Goal: Information Seeking & Learning: Learn about a topic

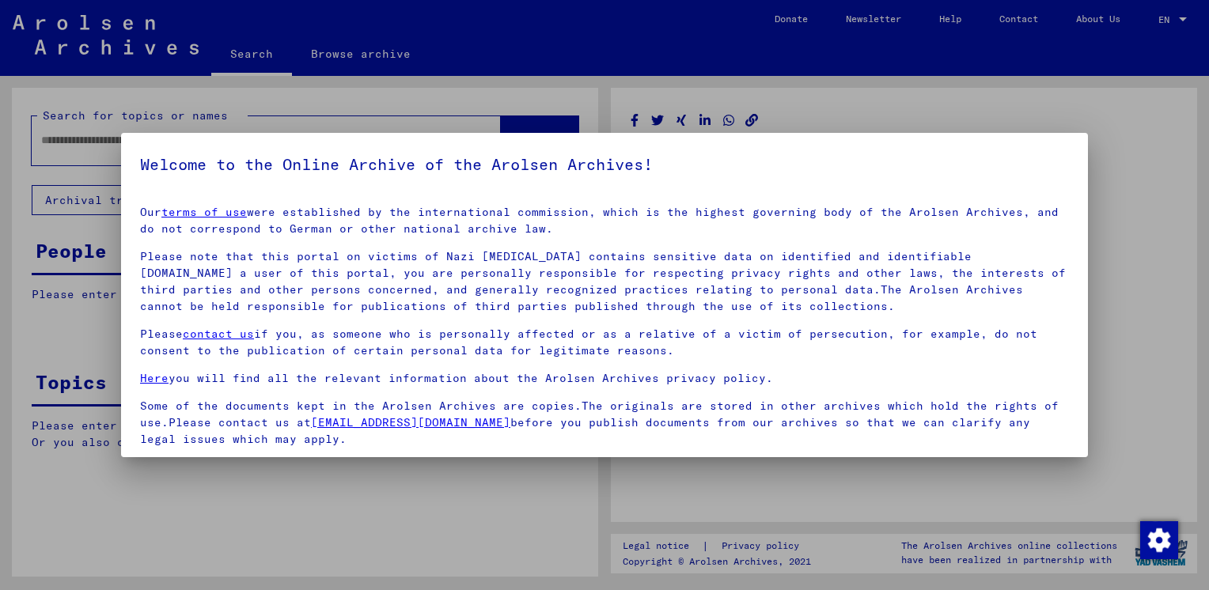
type input "********"
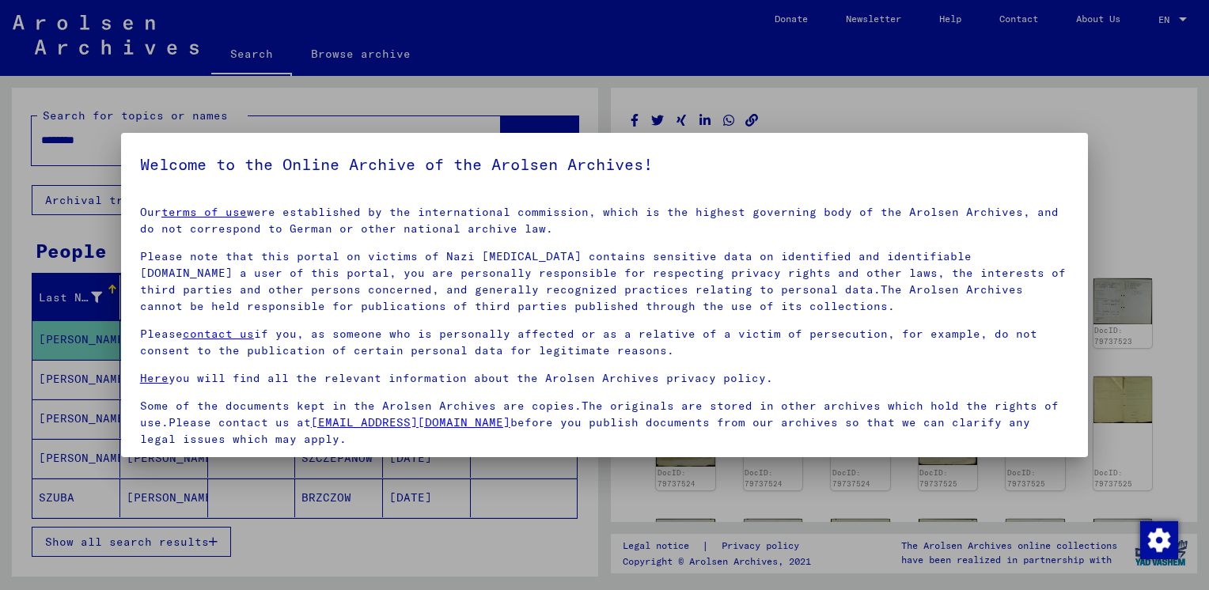
scroll to position [114, 0]
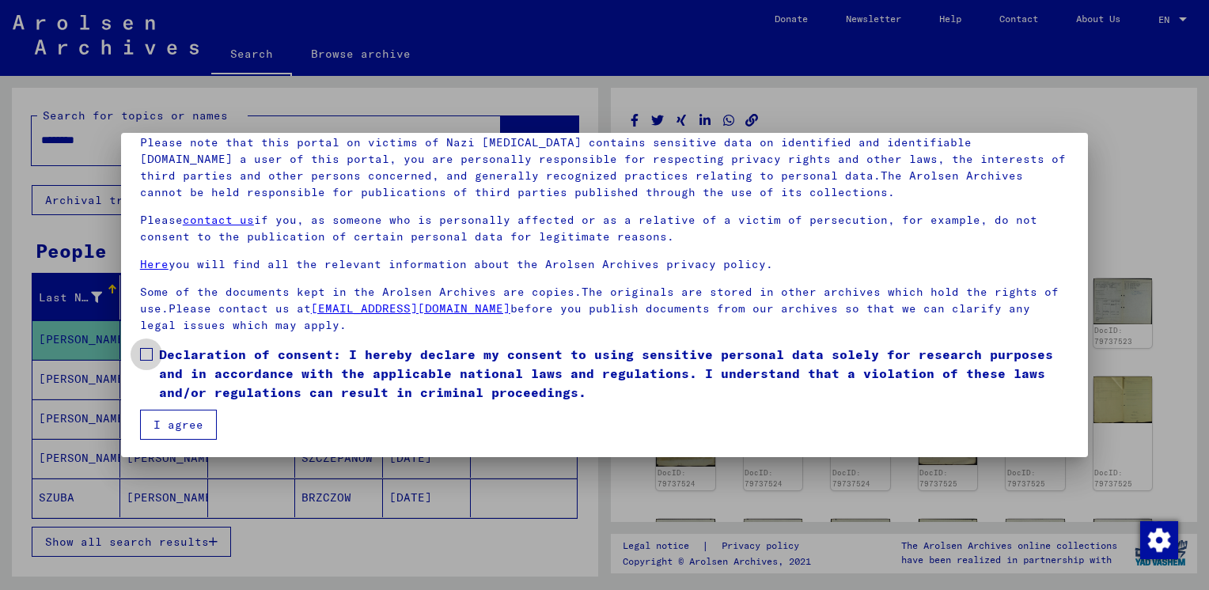
click at [142, 349] on span at bounding box center [146, 354] width 13 height 13
click at [181, 413] on button "I agree" at bounding box center [178, 425] width 77 height 30
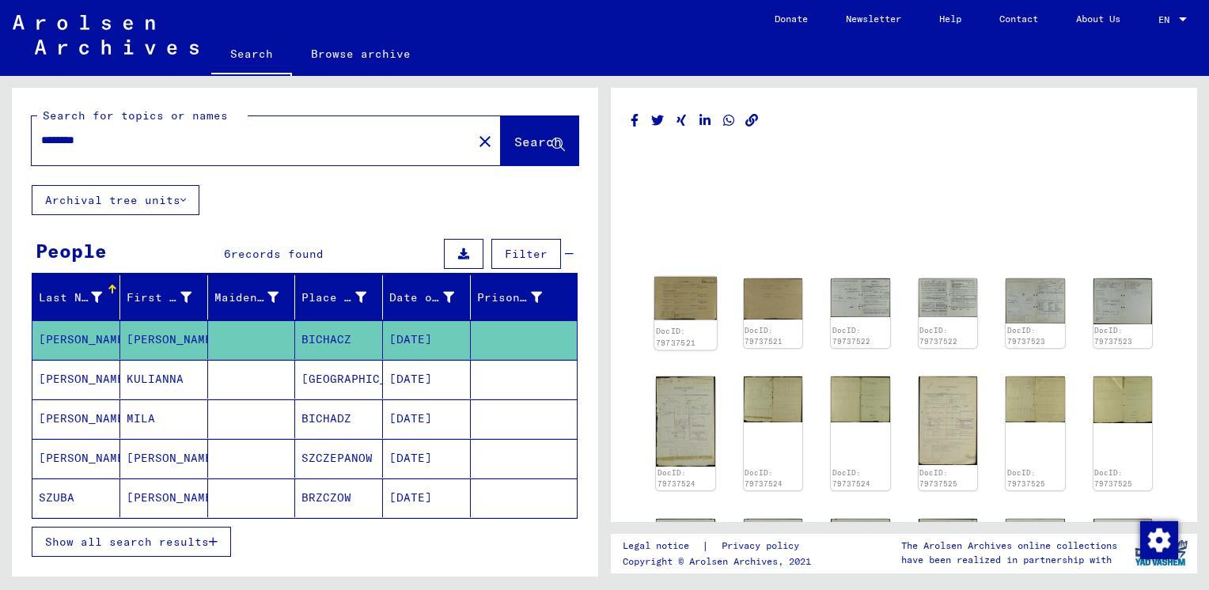
click at [685, 305] on img at bounding box center [685, 298] width 62 height 43
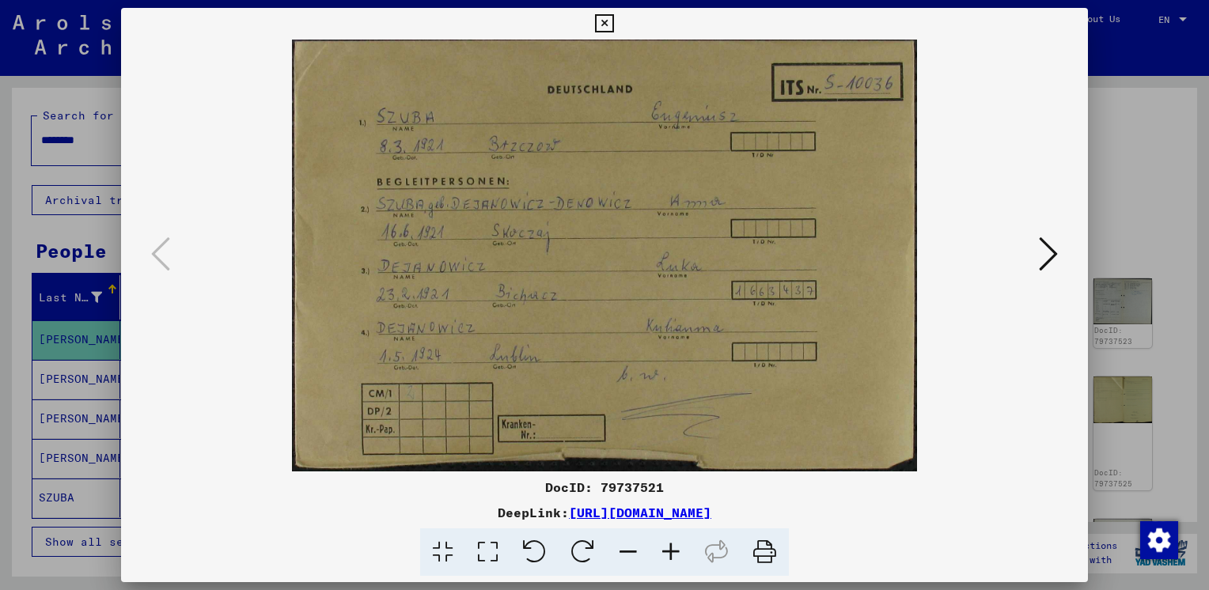
click at [1054, 252] on icon at bounding box center [1048, 254] width 19 height 38
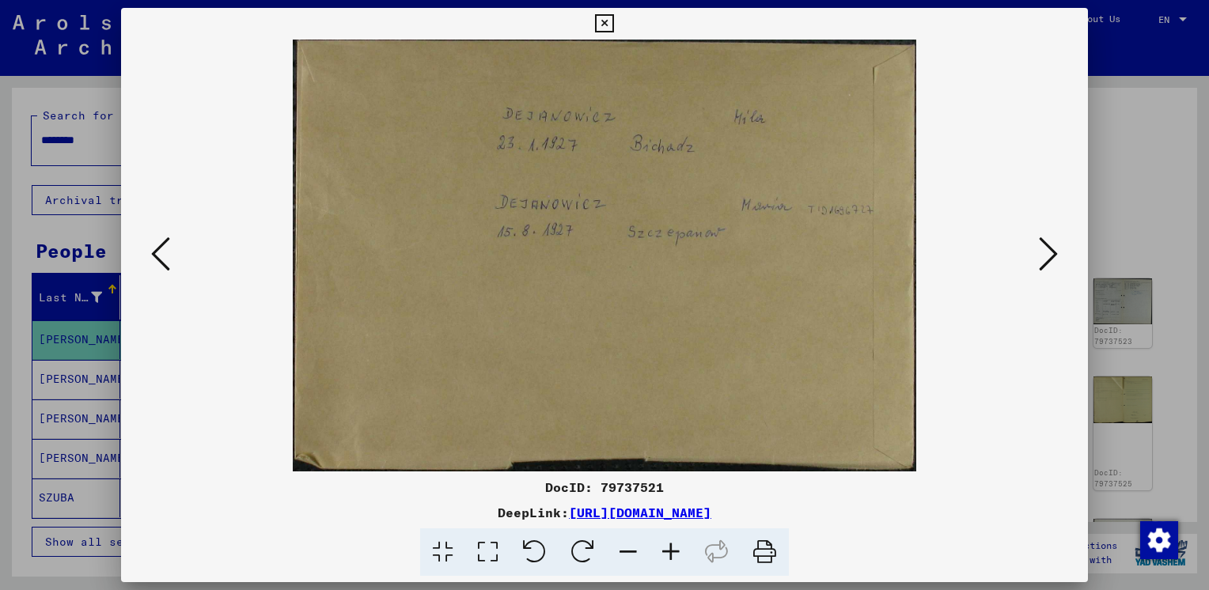
click at [1054, 252] on icon at bounding box center [1048, 254] width 19 height 38
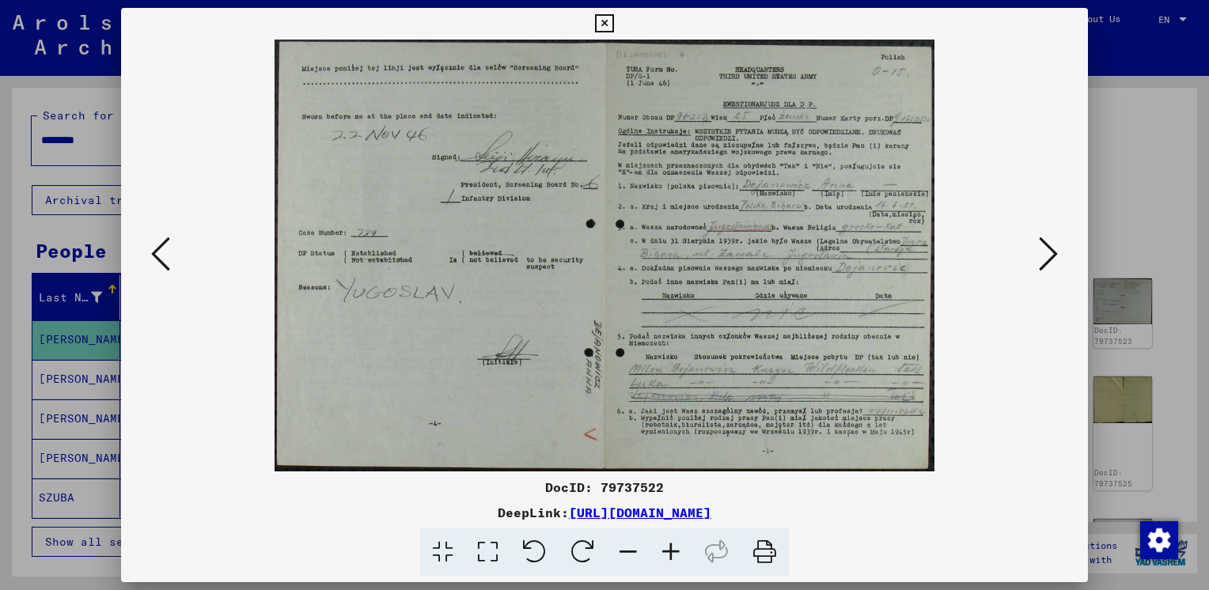
click at [1054, 252] on icon at bounding box center [1048, 254] width 19 height 38
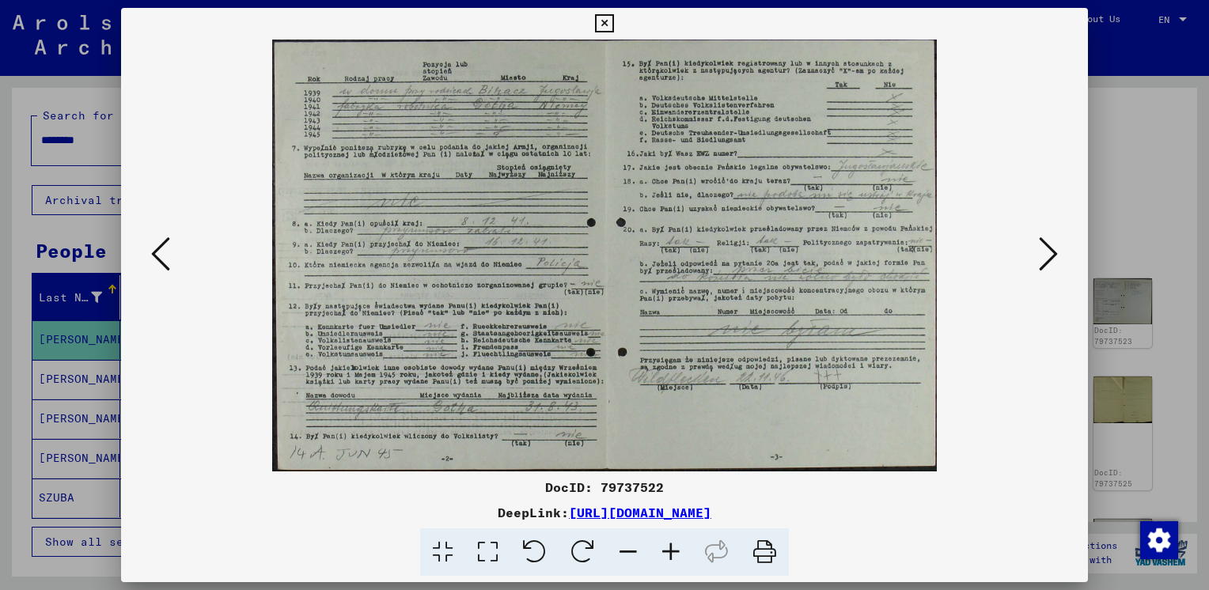
click at [1054, 252] on icon at bounding box center [1048, 254] width 19 height 38
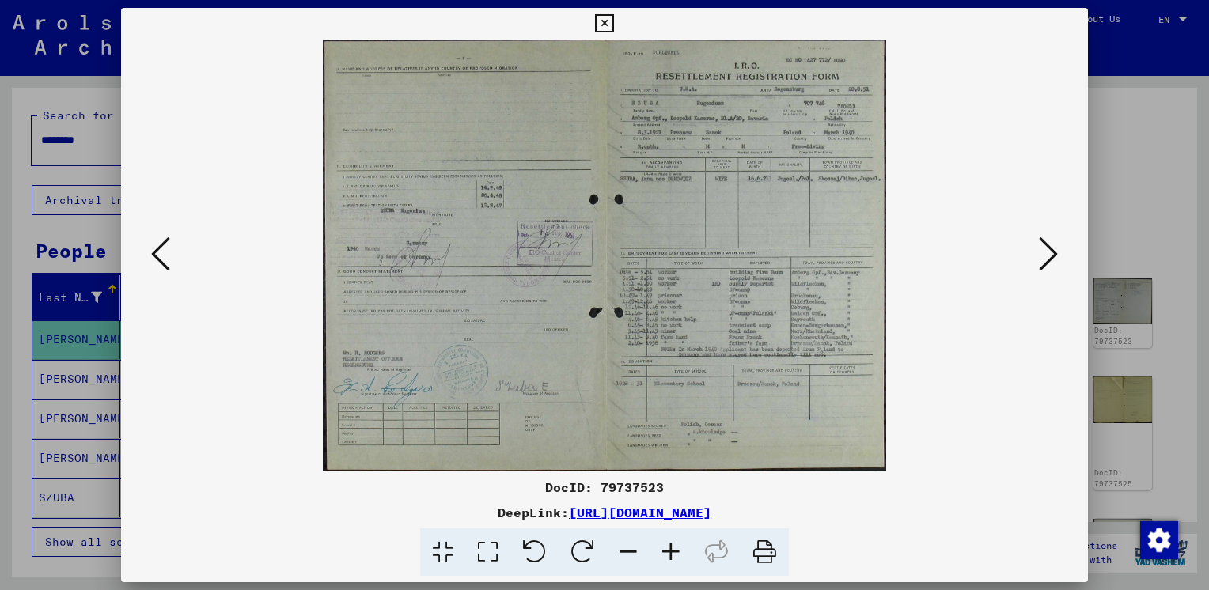
click at [1054, 252] on icon at bounding box center [1048, 254] width 19 height 38
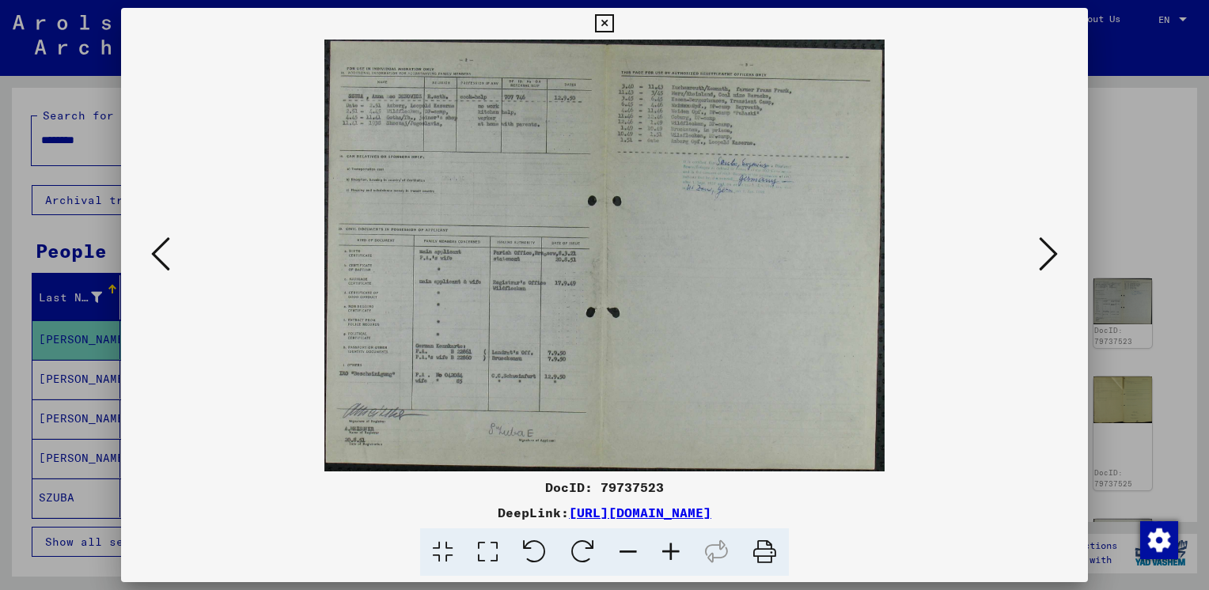
click at [1054, 252] on icon at bounding box center [1048, 254] width 19 height 38
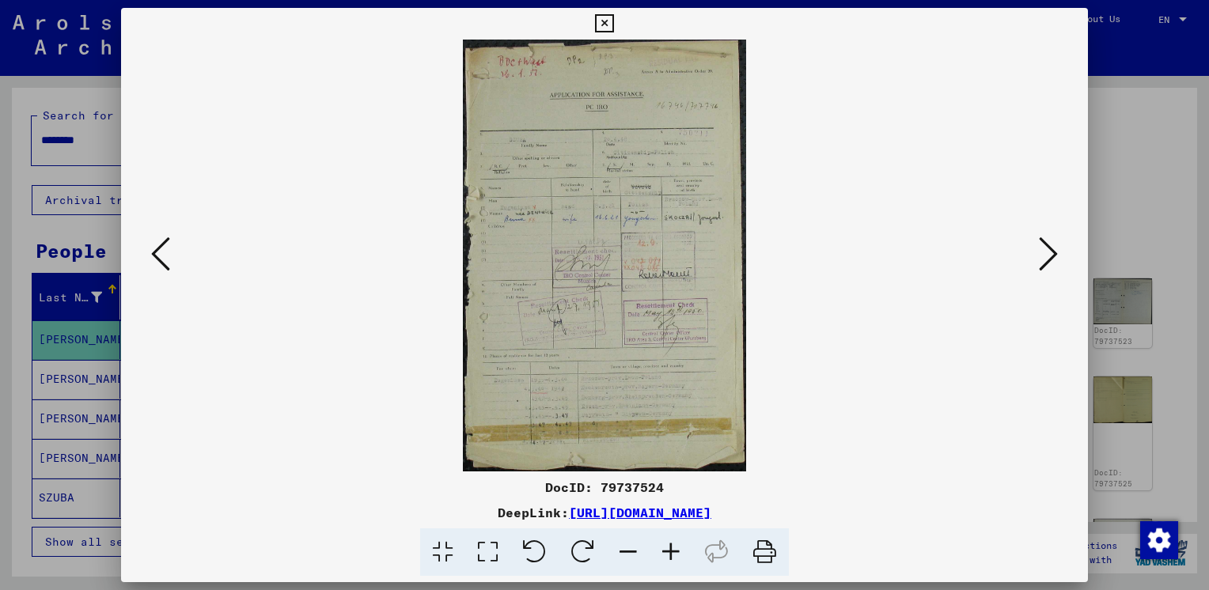
click at [1054, 252] on icon at bounding box center [1048, 254] width 19 height 38
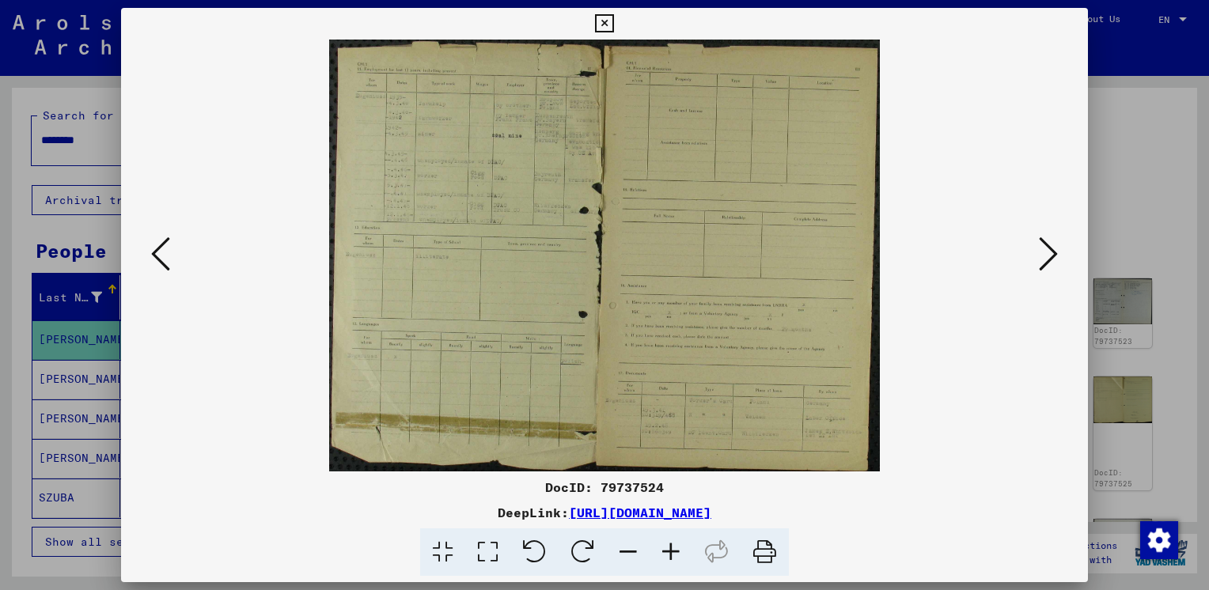
click at [1054, 252] on icon at bounding box center [1048, 254] width 19 height 38
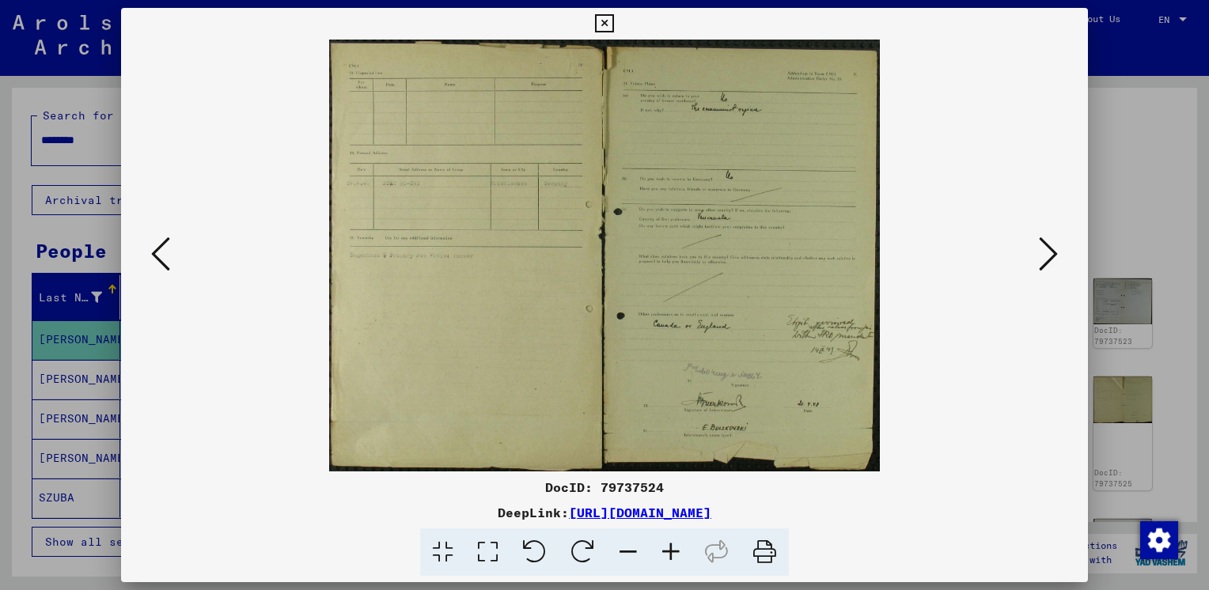
click at [1054, 252] on icon at bounding box center [1048, 254] width 19 height 38
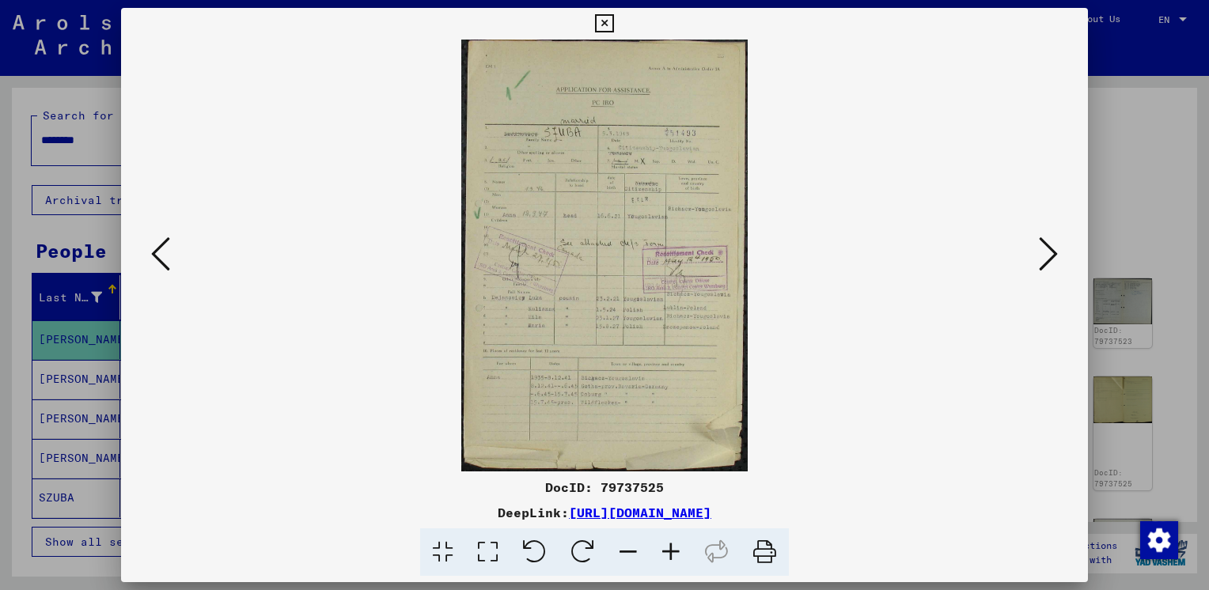
click at [1054, 252] on icon at bounding box center [1048, 254] width 19 height 38
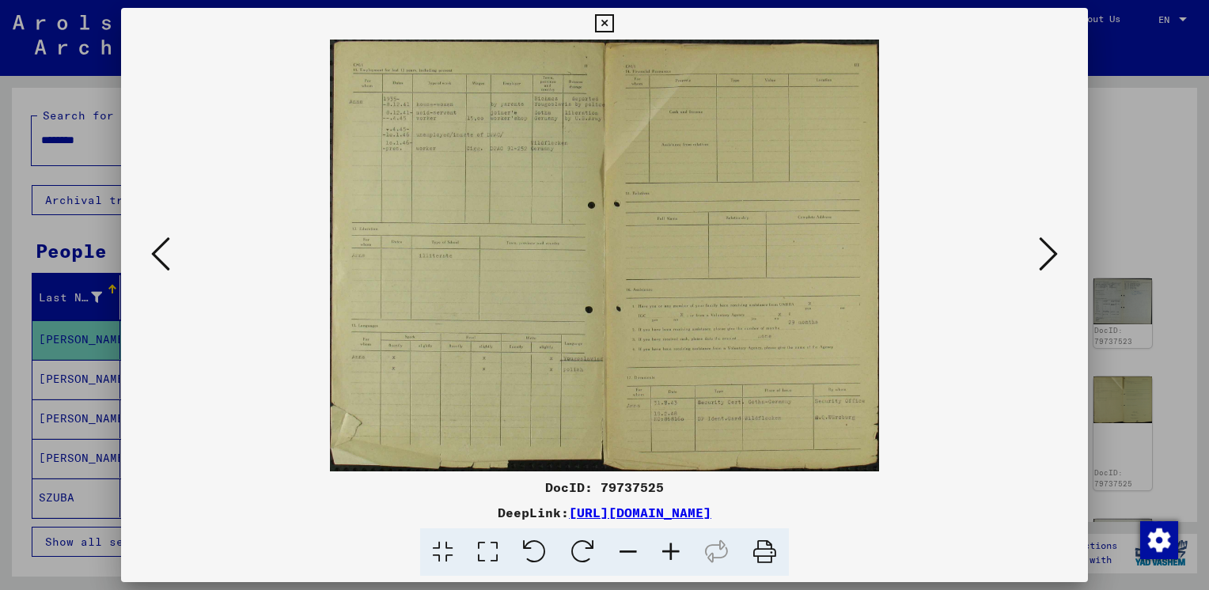
click at [1054, 252] on icon at bounding box center [1048, 254] width 19 height 38
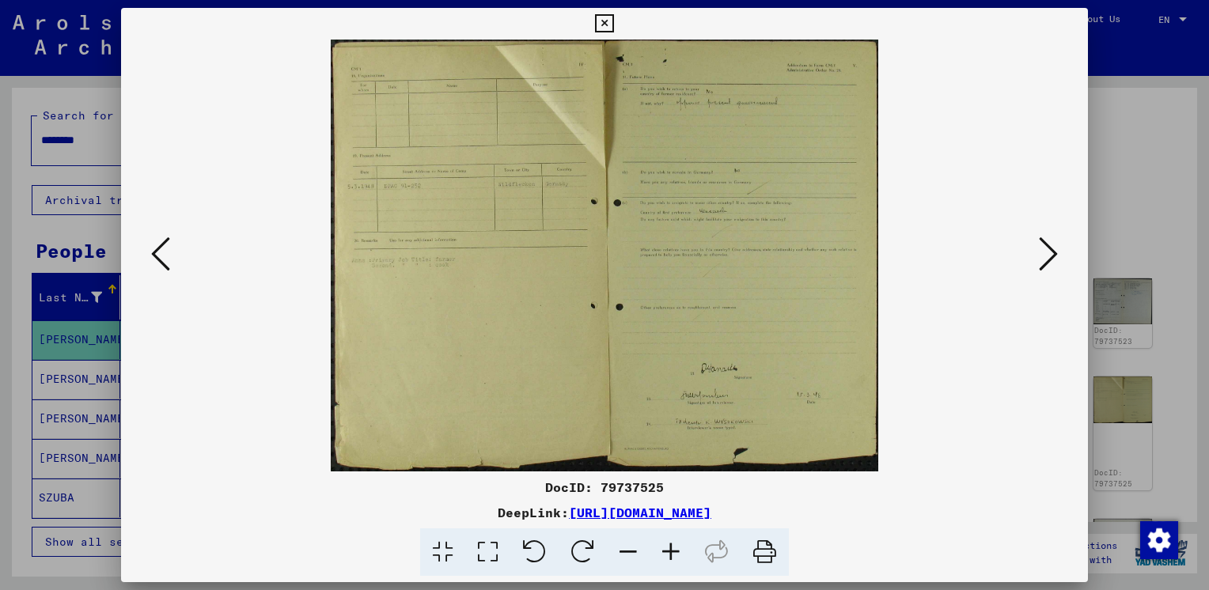
click at [1054, 252] on icon at bounding box center [1048, 254] width 19 height 38
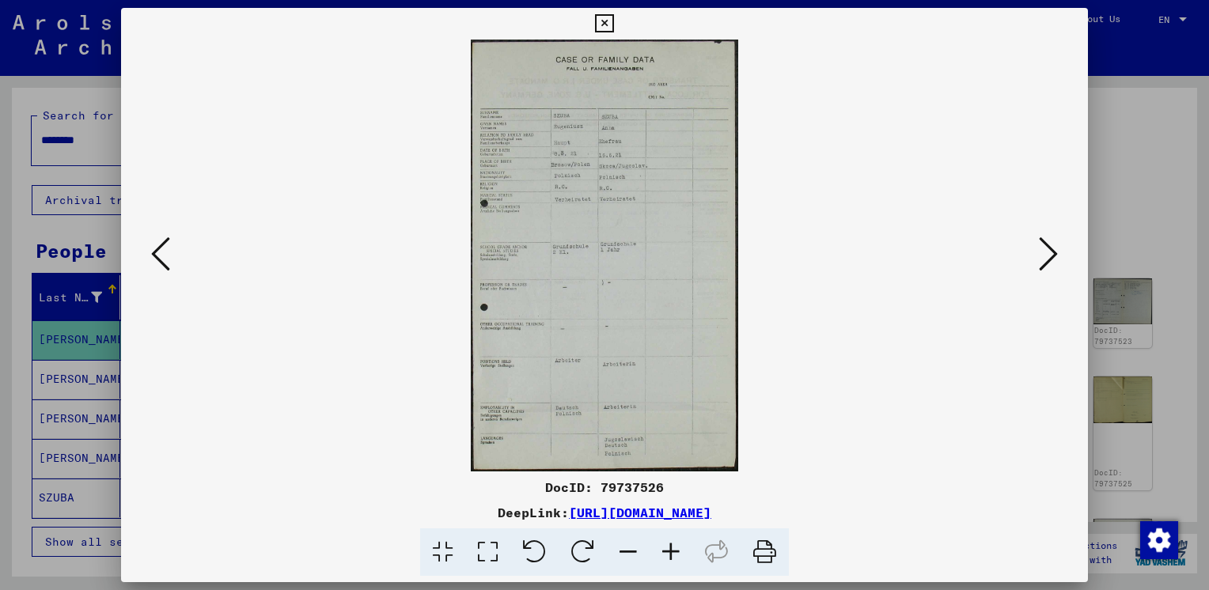
click at [1054, 252] on icon at bounding box center [1048, 254] width 19 height 38
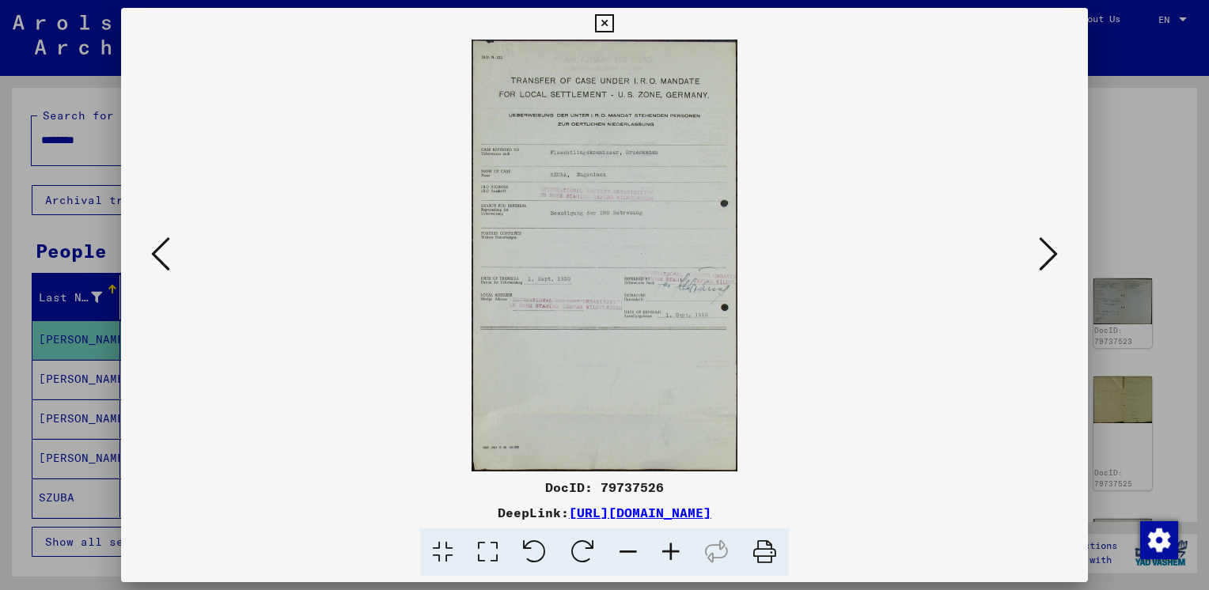
click at [1054, 252] on icon at bounding box center [1048, 254] width 19 height 38
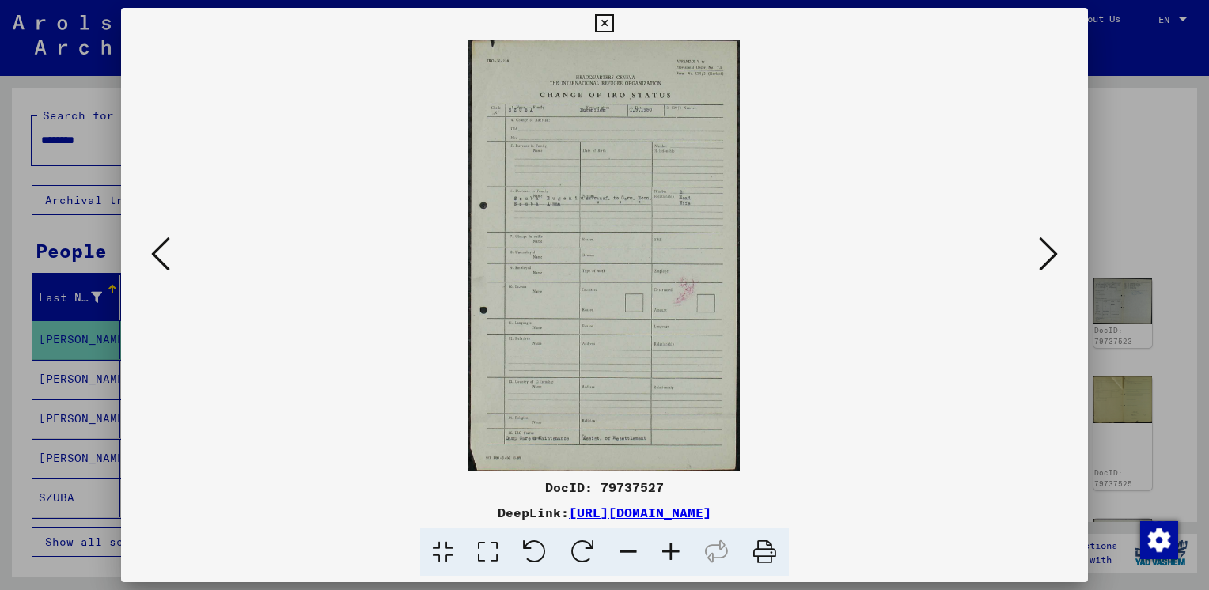
click at [1054, 252] on icon at bounding box center [1048, 254] width 19 height 38
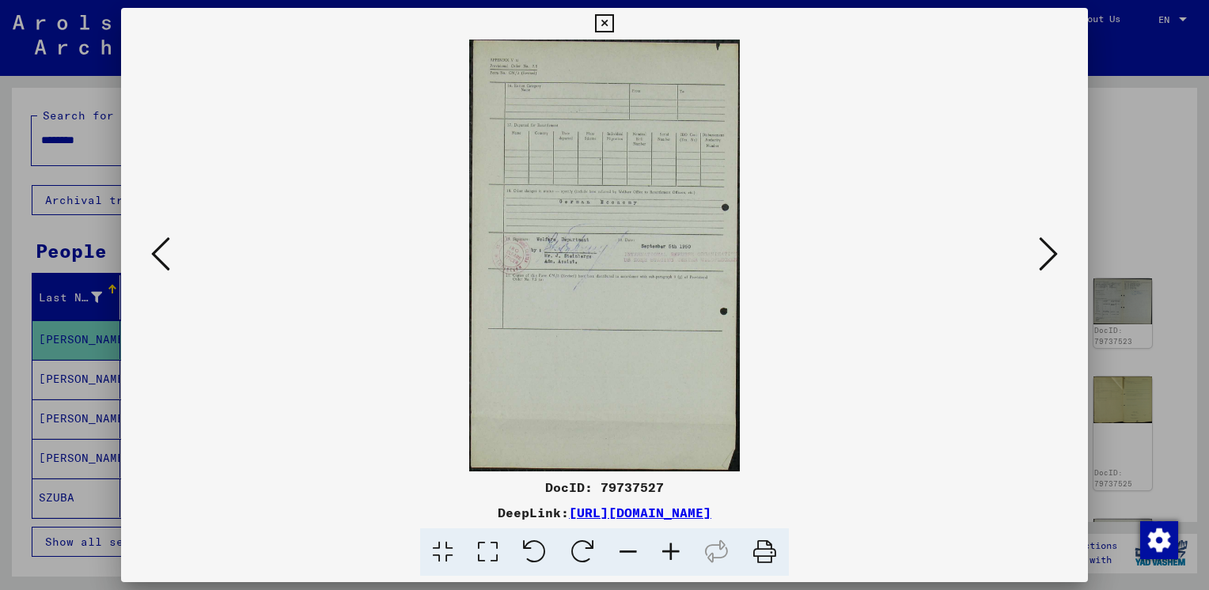
click at [1054, 252] on icon at bounding box center [1048, 254] width 19 height 38
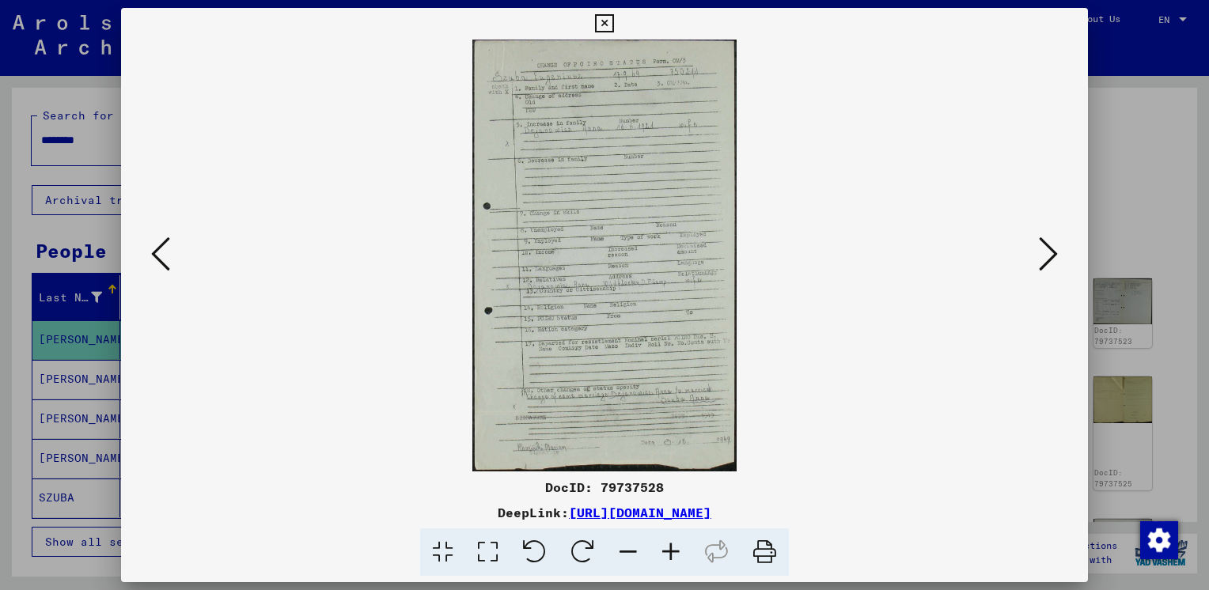
click at [1054, 252] on icon at bounding box center [1048, 254] width 19 height 38
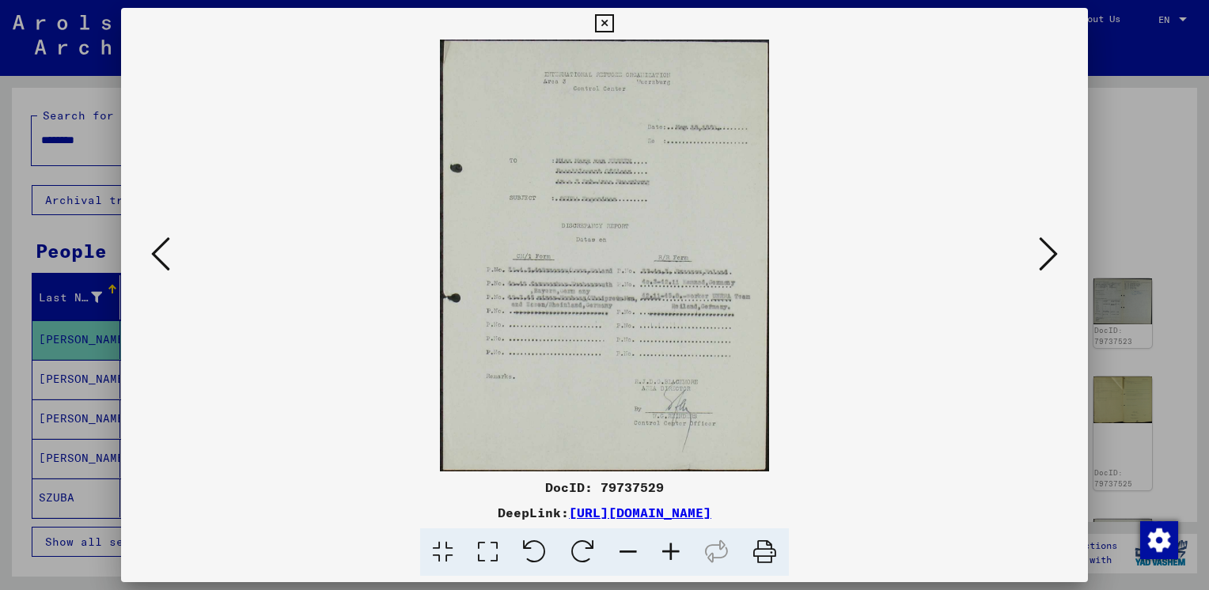
click at [1054, 252] on icon at bounding box center [1048, 254] width 19 height 38
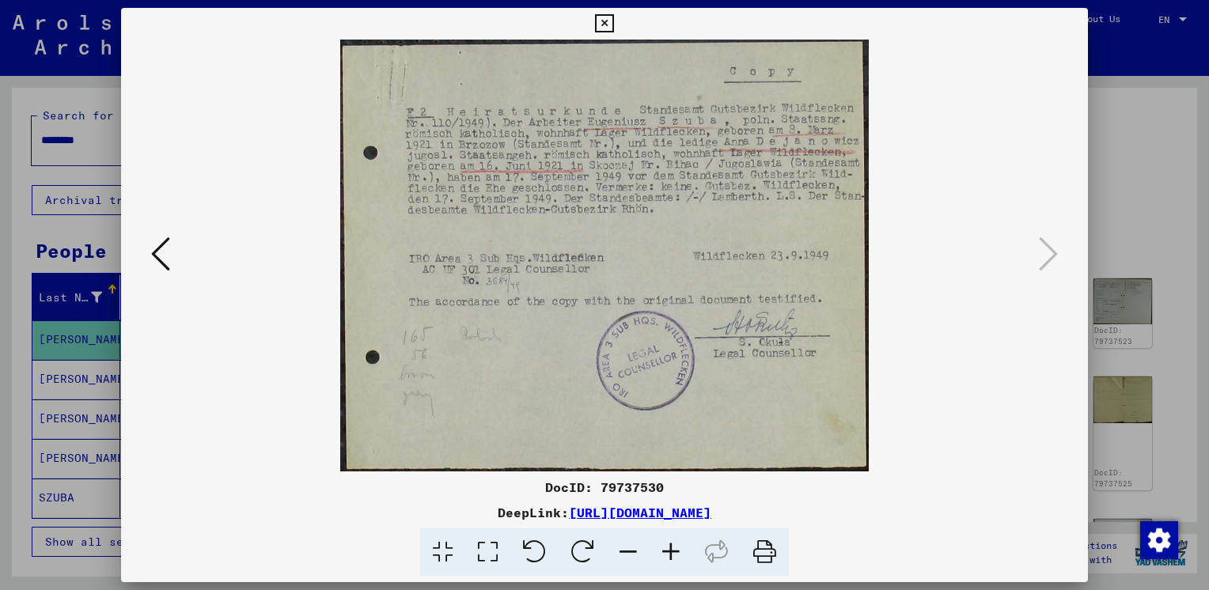
click at [604, 19] on icon at bounding box center [604, 23] width 18 height 19
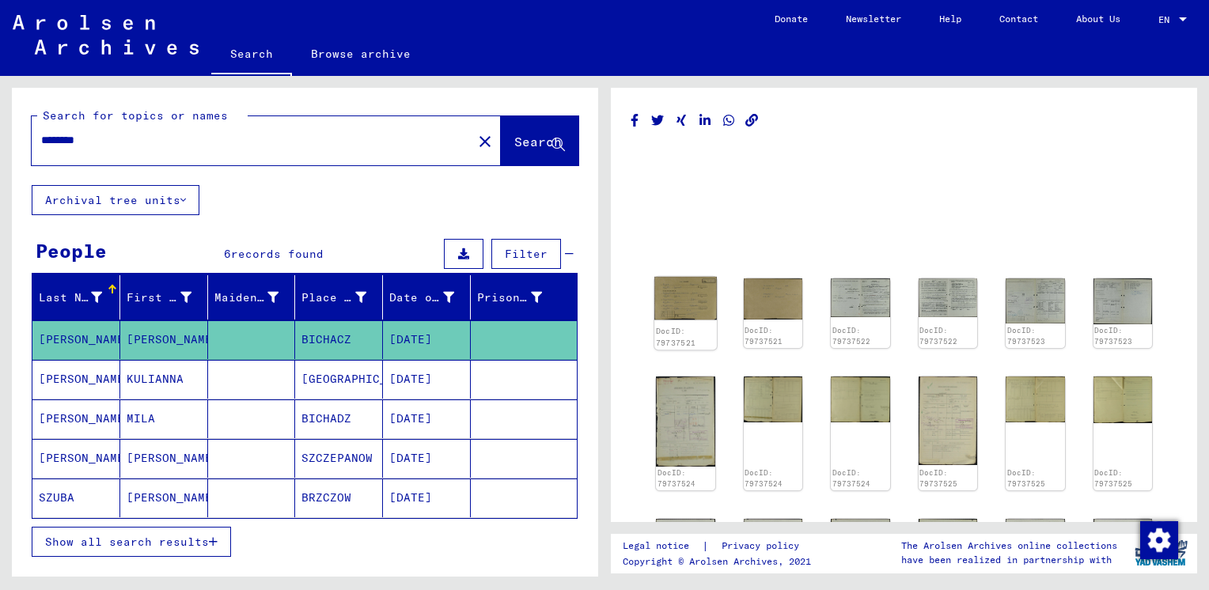
click at [683, 288] on img at bounding box center [685, 298] width 62 height 43
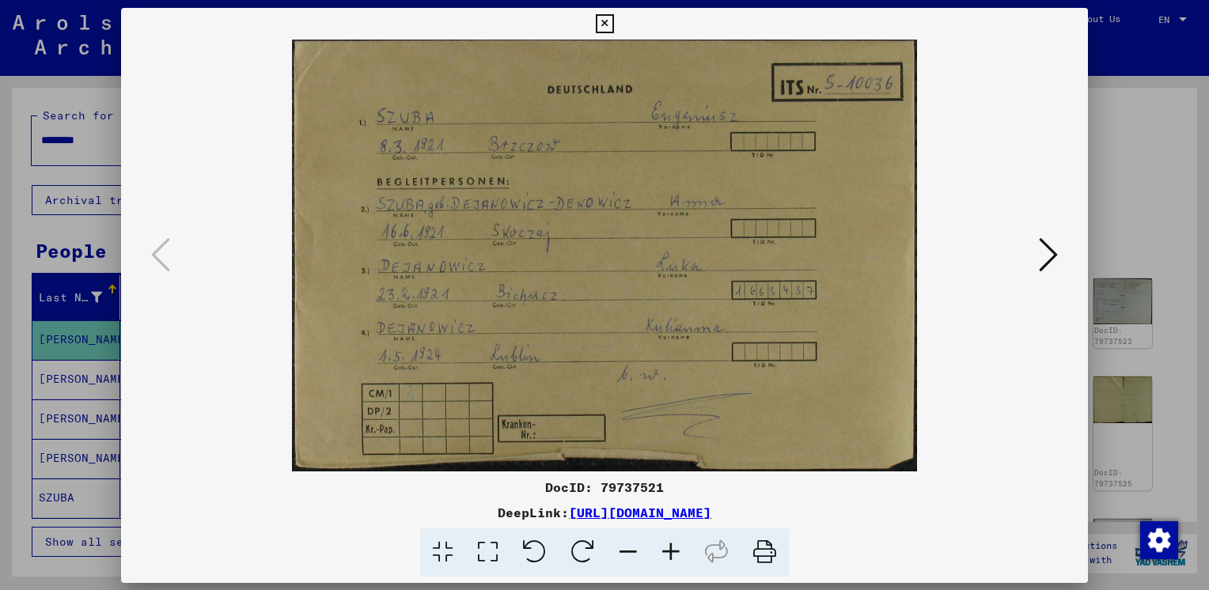
click at [683, 288] on img at bounding box center [604, 256] width 859 height 432
click at [1052, 249] on icon at bounding box center [1048, 254] width 19 height 38
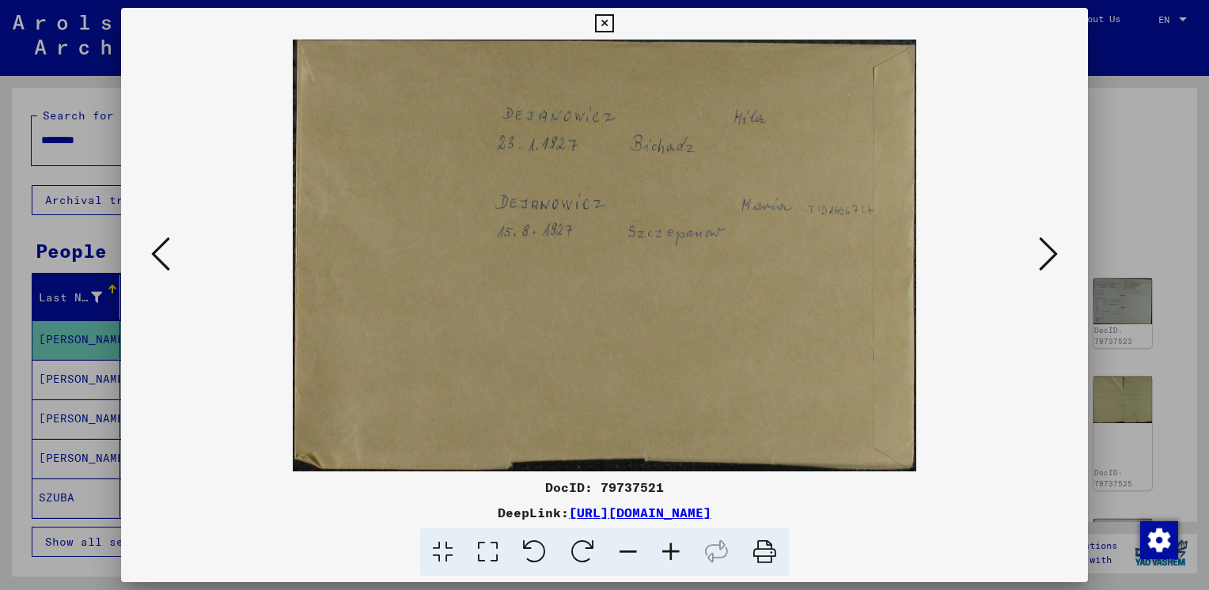
click at [1052, 249] on icon at bounding box center [1048, 254] width 19 height 38
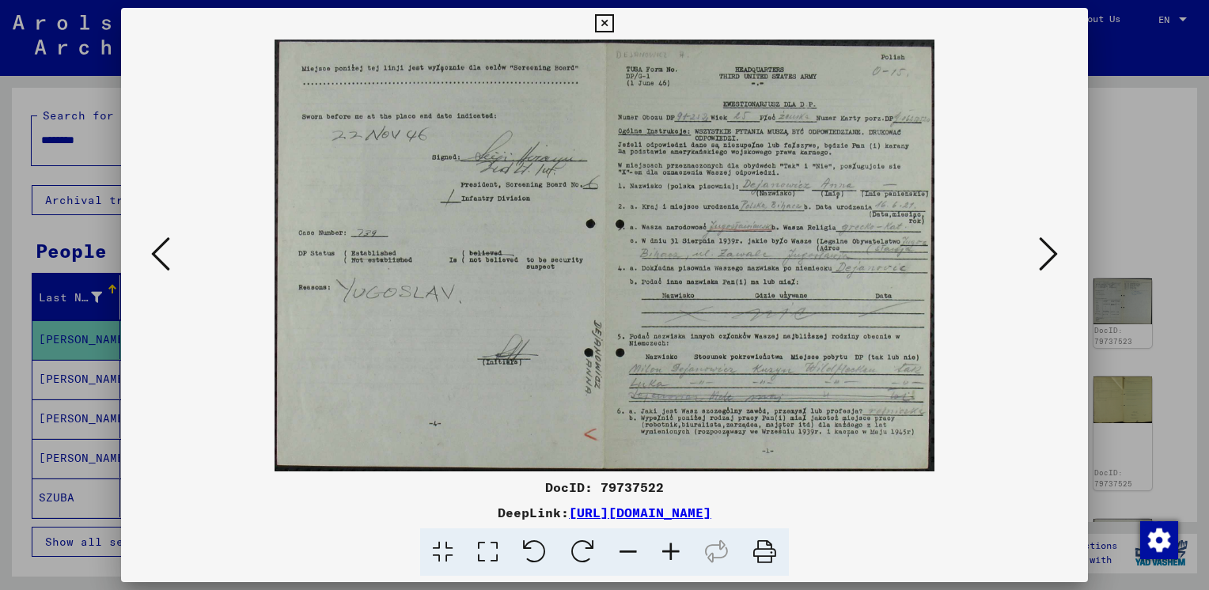
click at [1052, 249] on icon at bounding box center [1048, 254] width 19 height 38
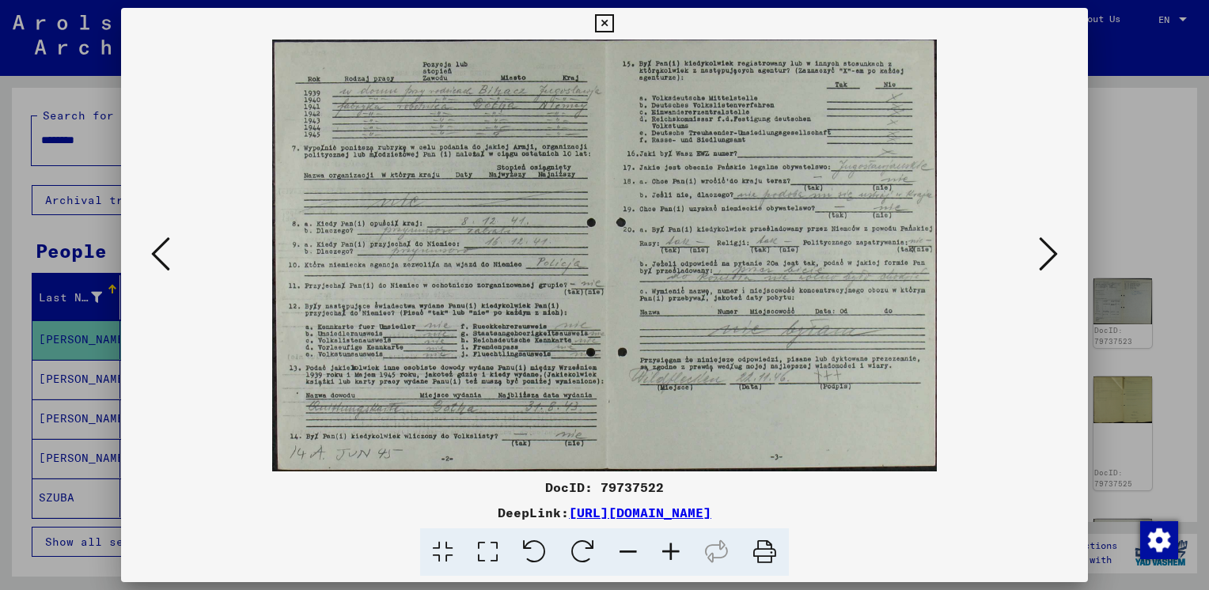
click at [1052, 249] on icon at bounding box center [1048, 254] width 19 height 38
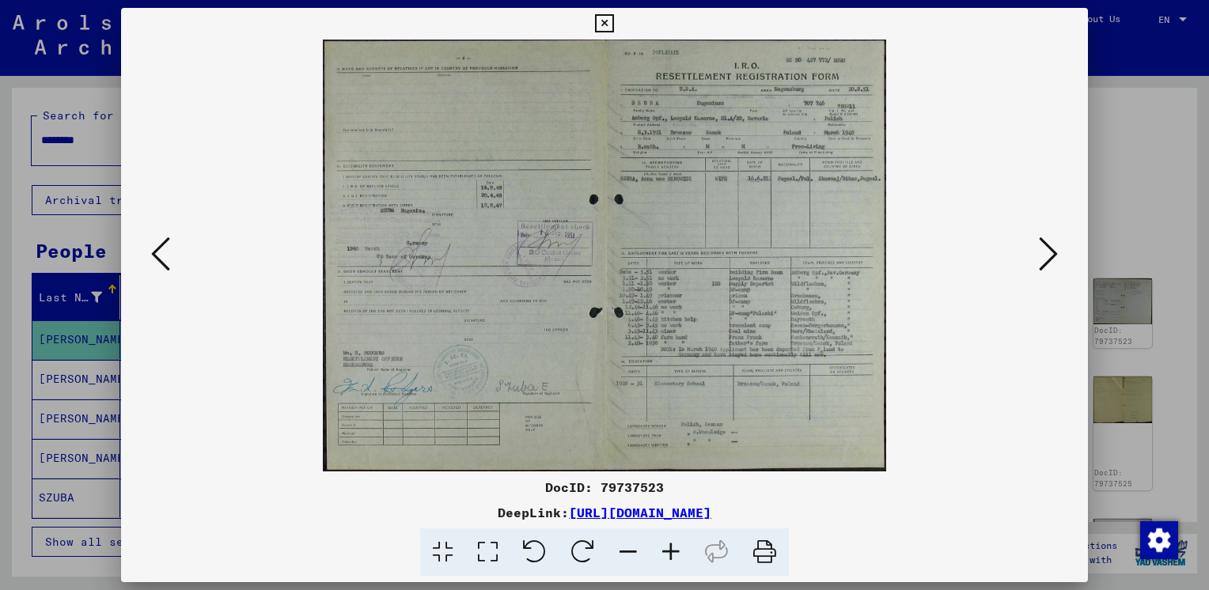
click at [1052, 249] on icon at bounding box center [1048, 254] width 19 height 38
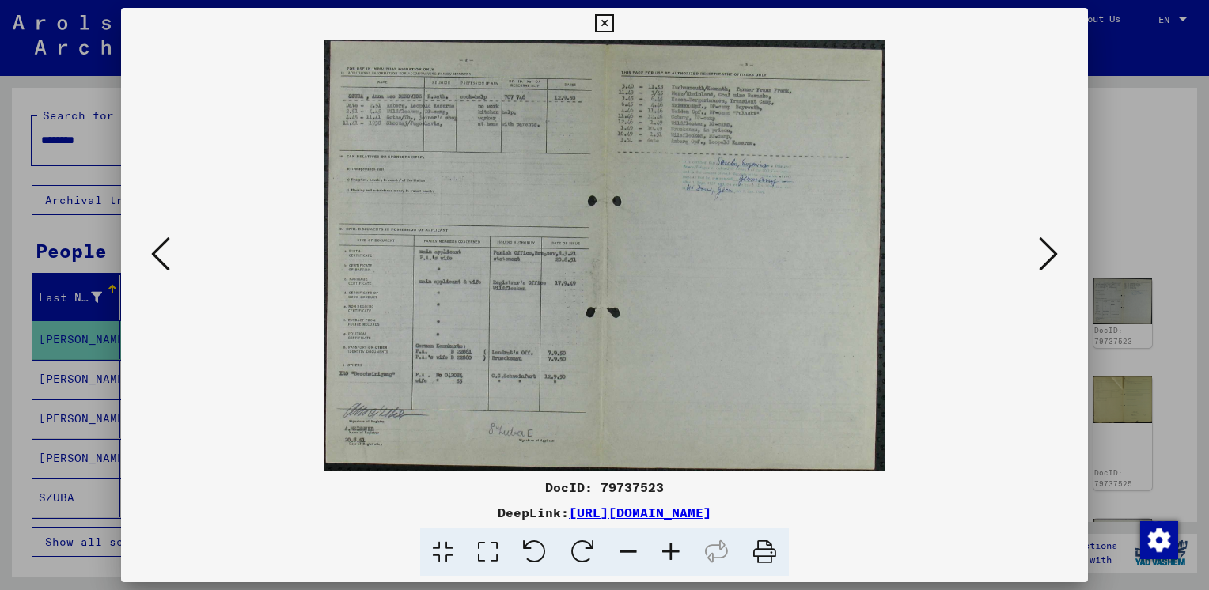
click at [1052, 249] on icon at bounding box center [1048, 254] width 19 height 38
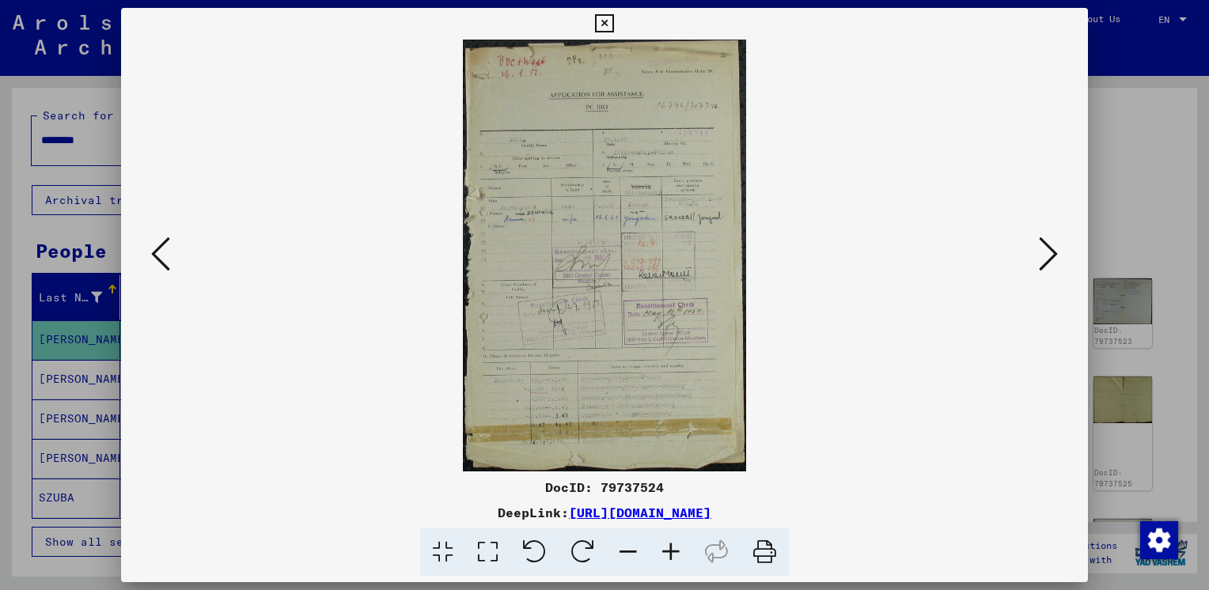
click at [1052, 249] on icon at bounding box center [1048, 254] width 19 height 38
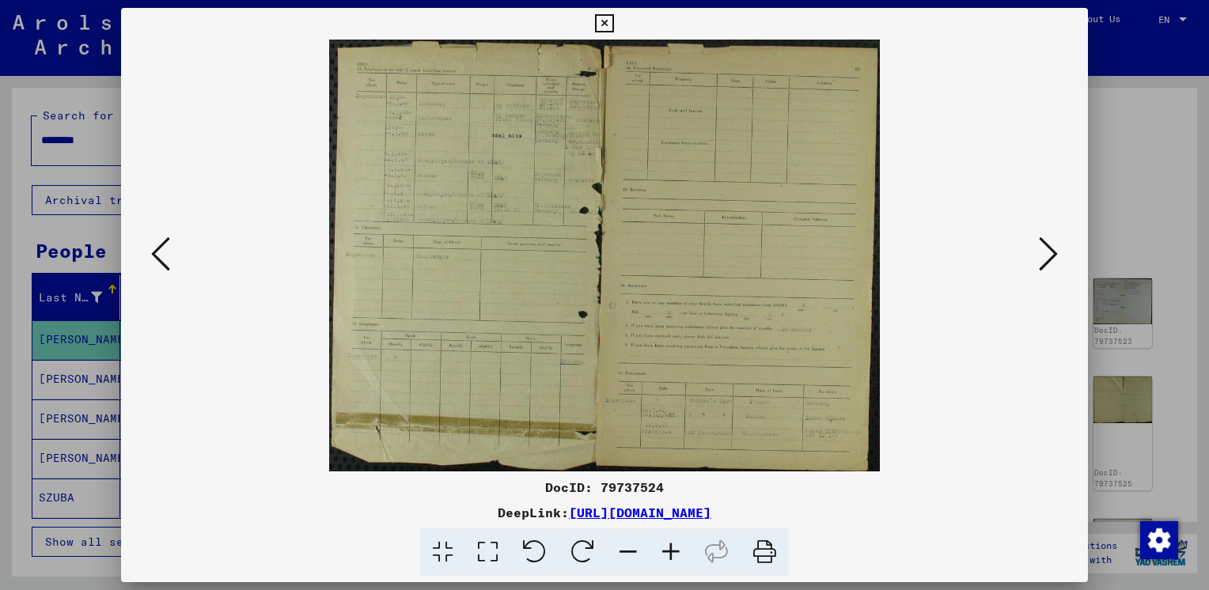
click at [1052, 249] on icon at bounding box center [1048, 254] width 19 height 38
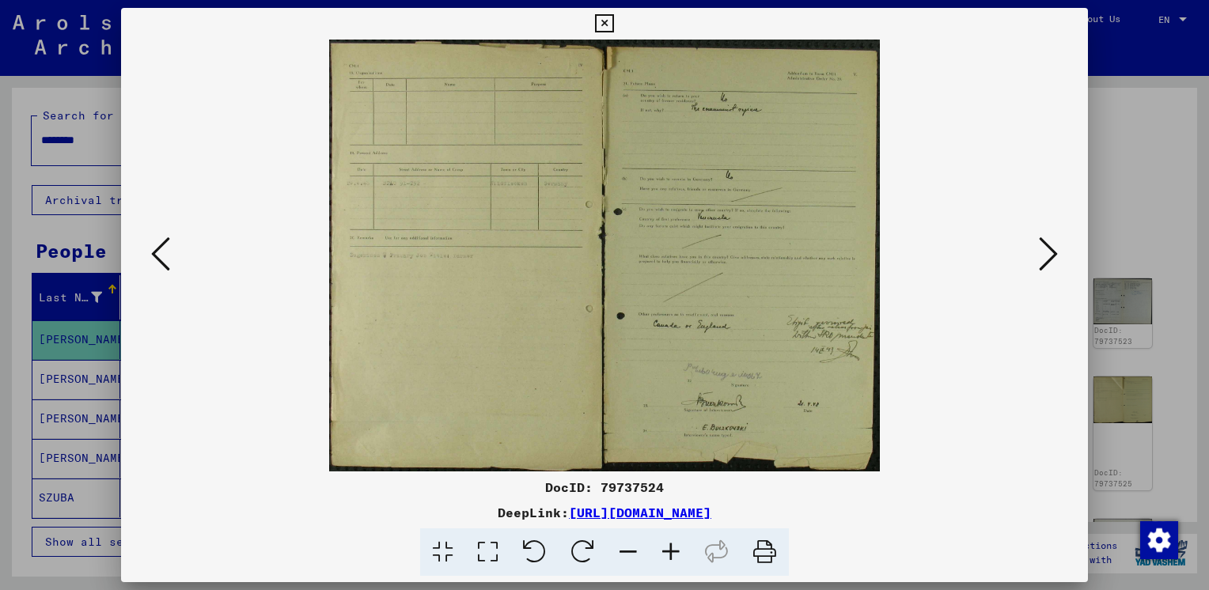
click at [1052, 249] on icon at bounding box center [1048, 254] width 19 height 38
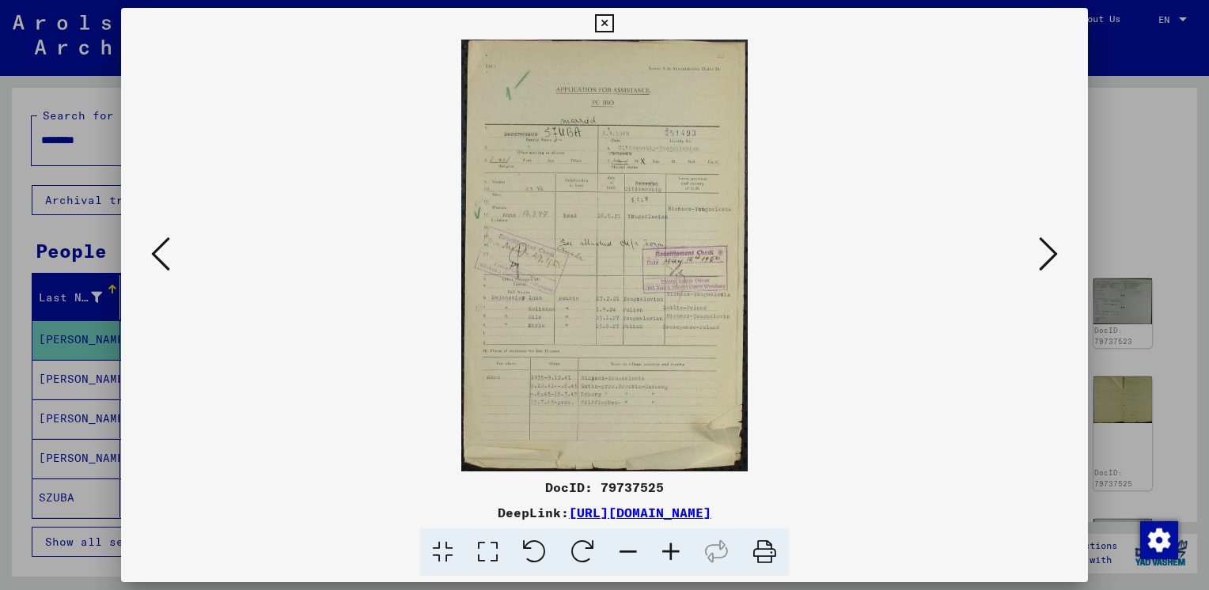
click at [1052, 249] on icon at bounding box center [1048, 254] width 19 height 38
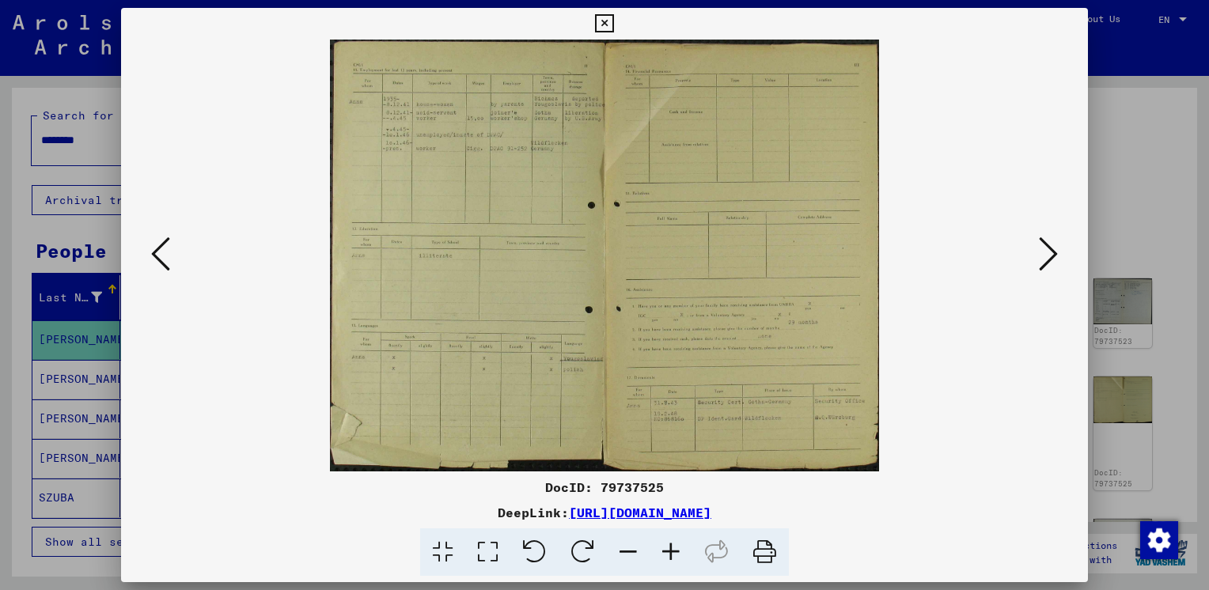
click at [1052, 249] on icon at bounding box center [1048, 254] width 19 height 38
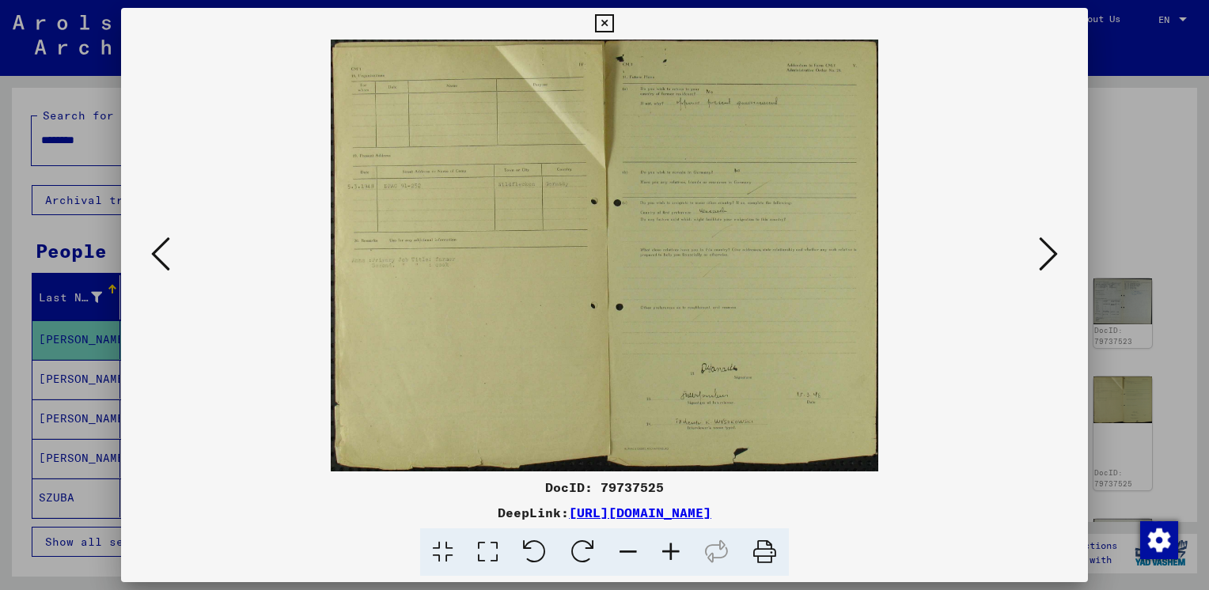
click at [157, 255] on icon at bounding box center [160, 254] width 19 height 38
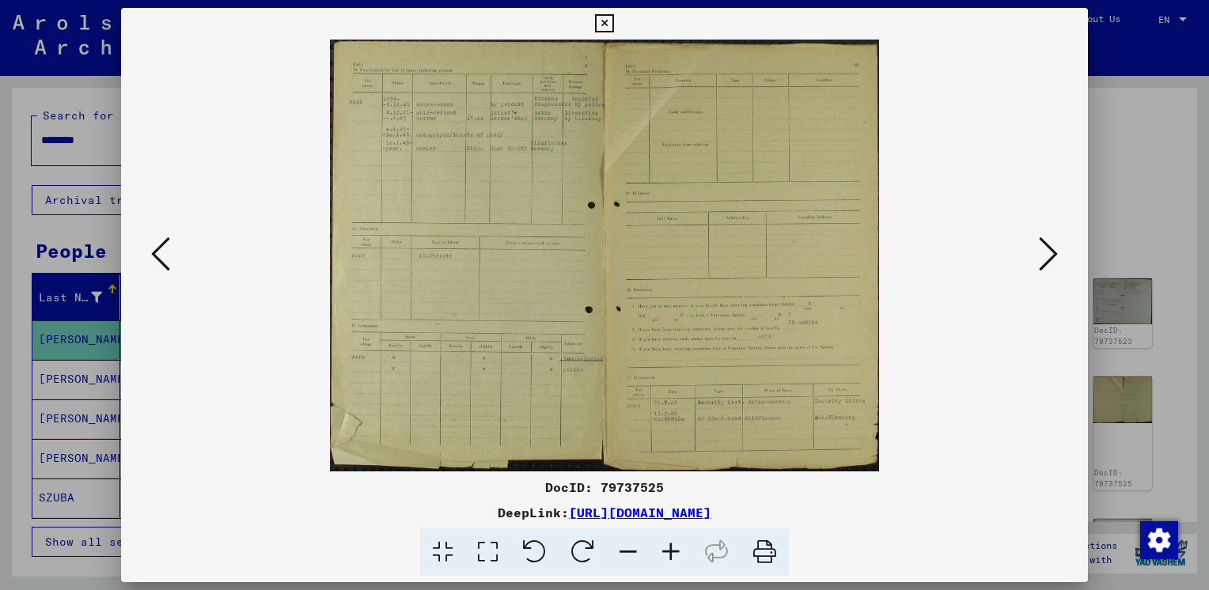
click at [157, 255] on icon at bounding box center [160, 254] width 19 height 38
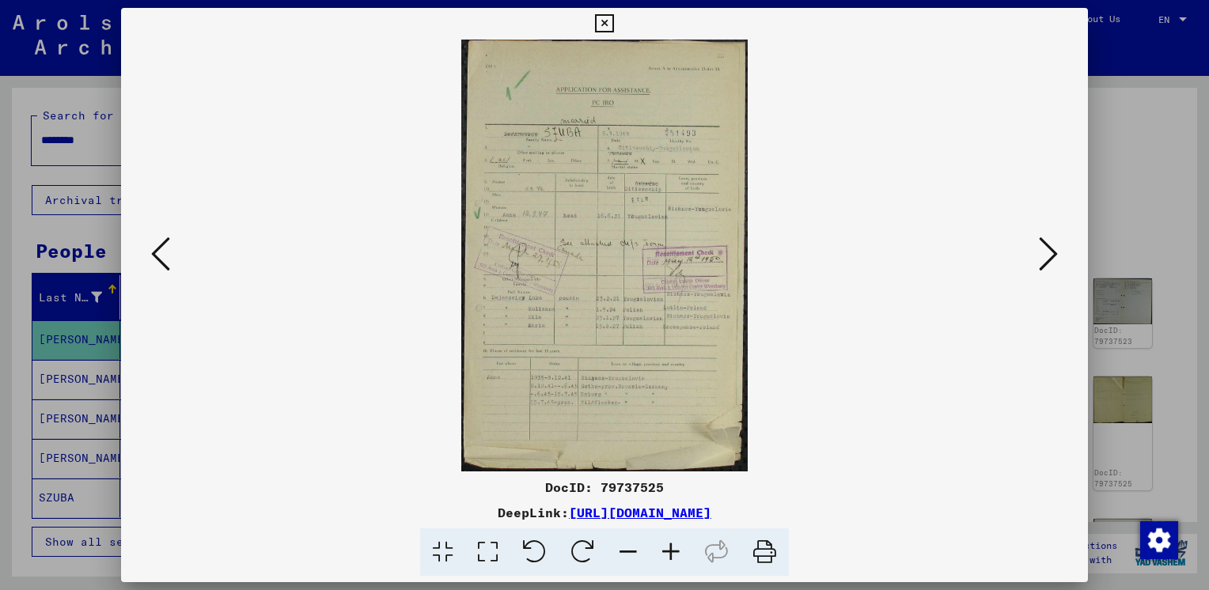
click at [157, 255] on icon at bounding box center [160, 254] width 19 height 38
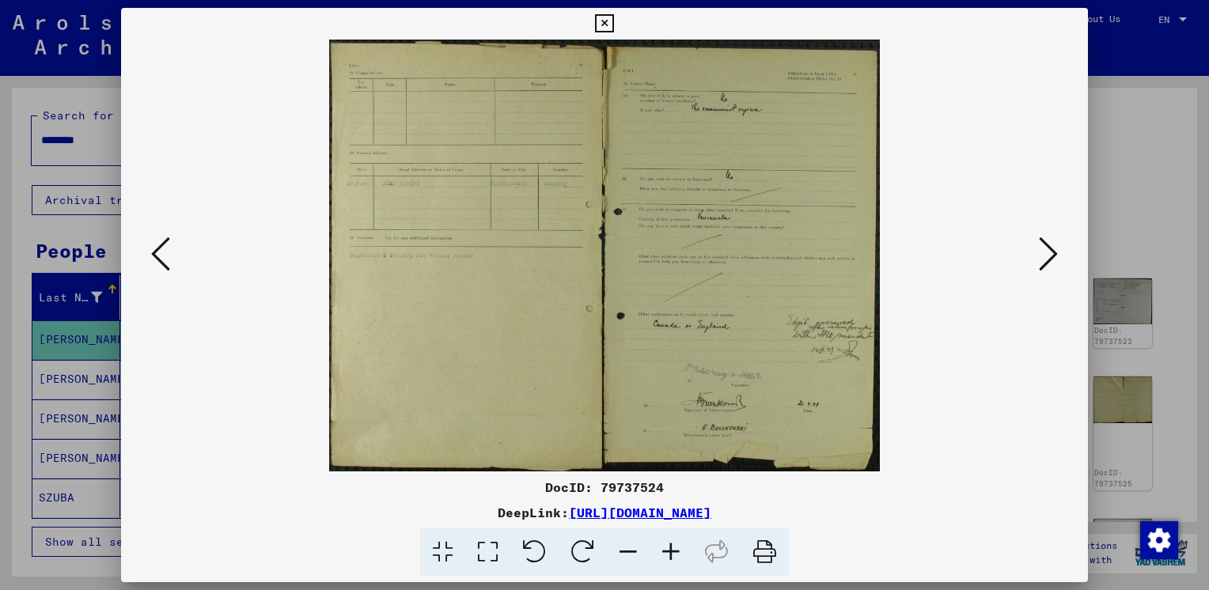
click at [157, 255] on icon at bounding box center [160, 254] width 19 height 38
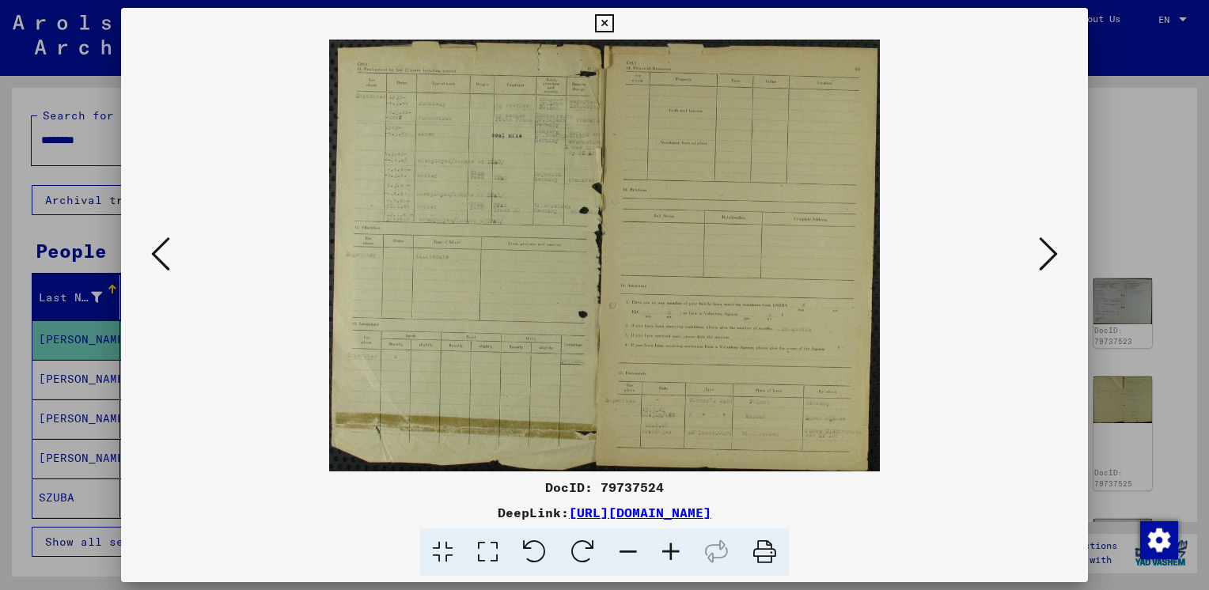
click at [604, 24] on icon at bounding box center [604, 23] width 18 height 19
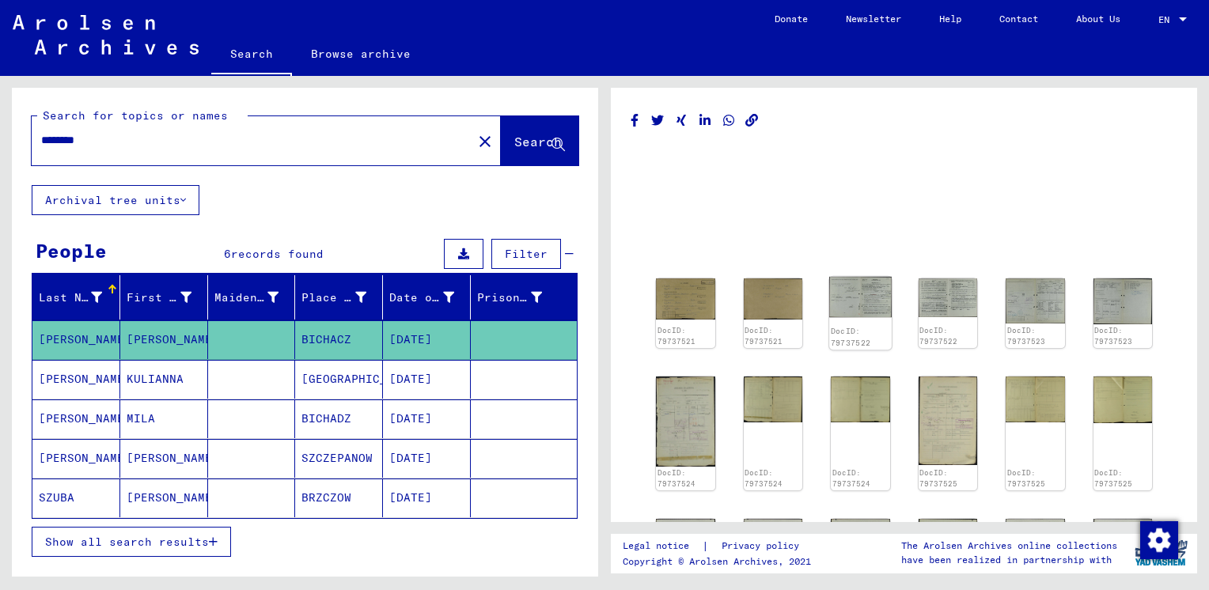
click at [854, 293] on img at bounding box center [860, 297] width 62 height 40
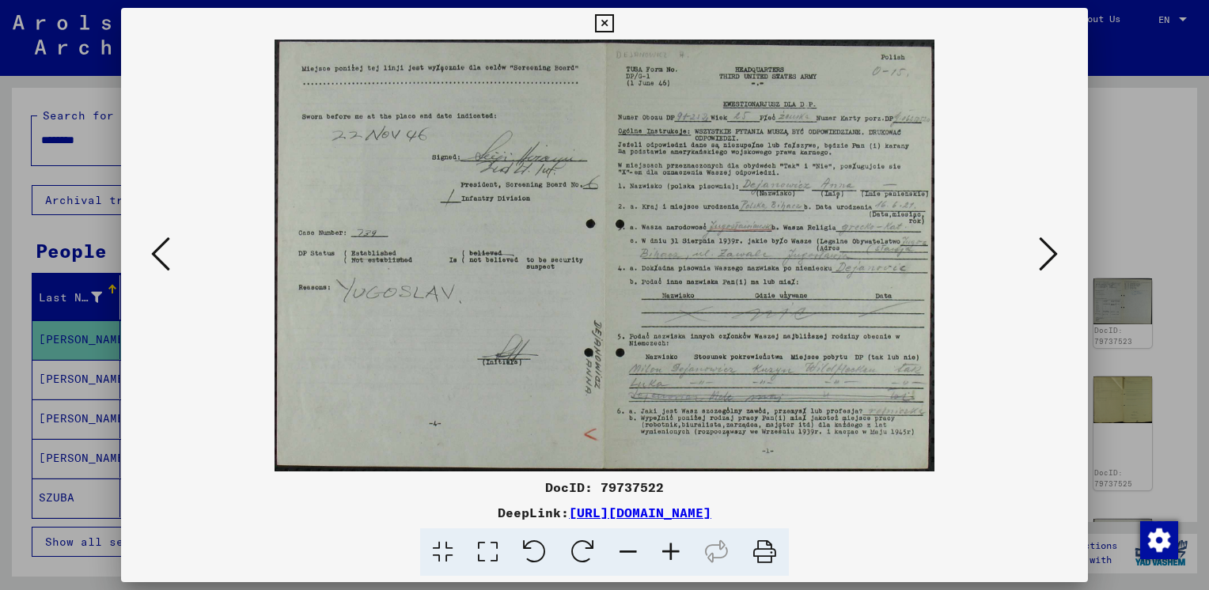
drag, startPoint x: 766, startPoint y: 550, endPoint x: 471, endPoint y: 292, distance: 392.0
click at [766, 550] on icon at bounding box center [765, 553] width 48 height 48
click at [1054, 252] on icon at bounding box center [1048, 254] width 19 height 38
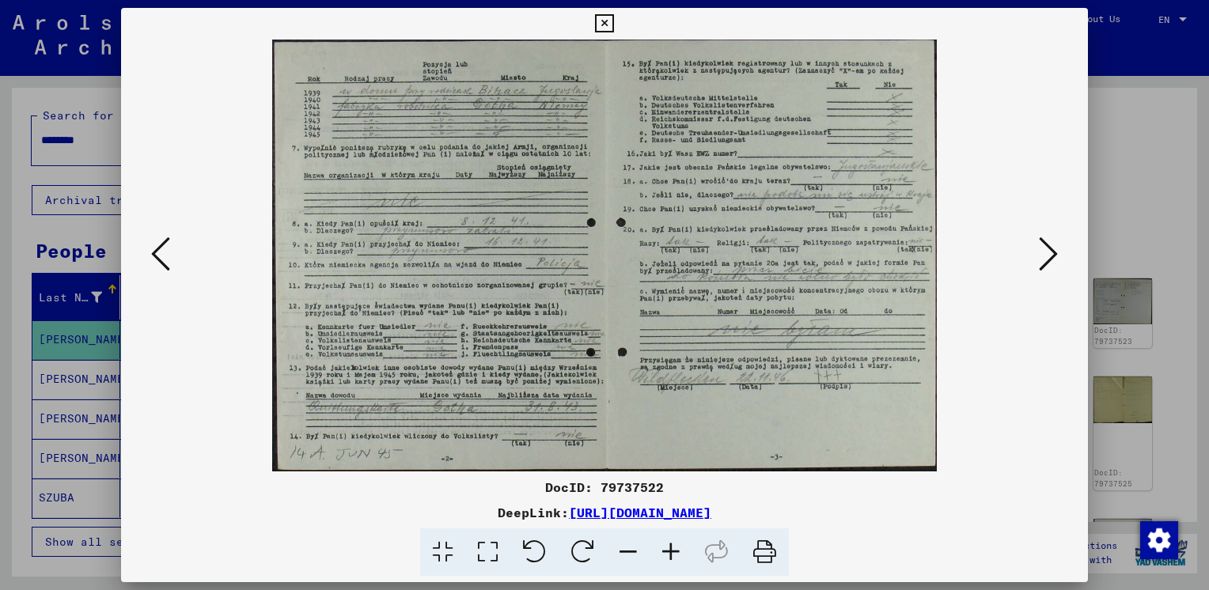
drag, startPoint x: 764, startPoint y: 550, endPoint x: 487, endPoint y: 296, distance: 375.2
click at [764, 550] on icon at bounding box center [765, 553] width 48 height 48
click at [1050, 258] on icon at bounding box center [1048, 254] width 19 height 38
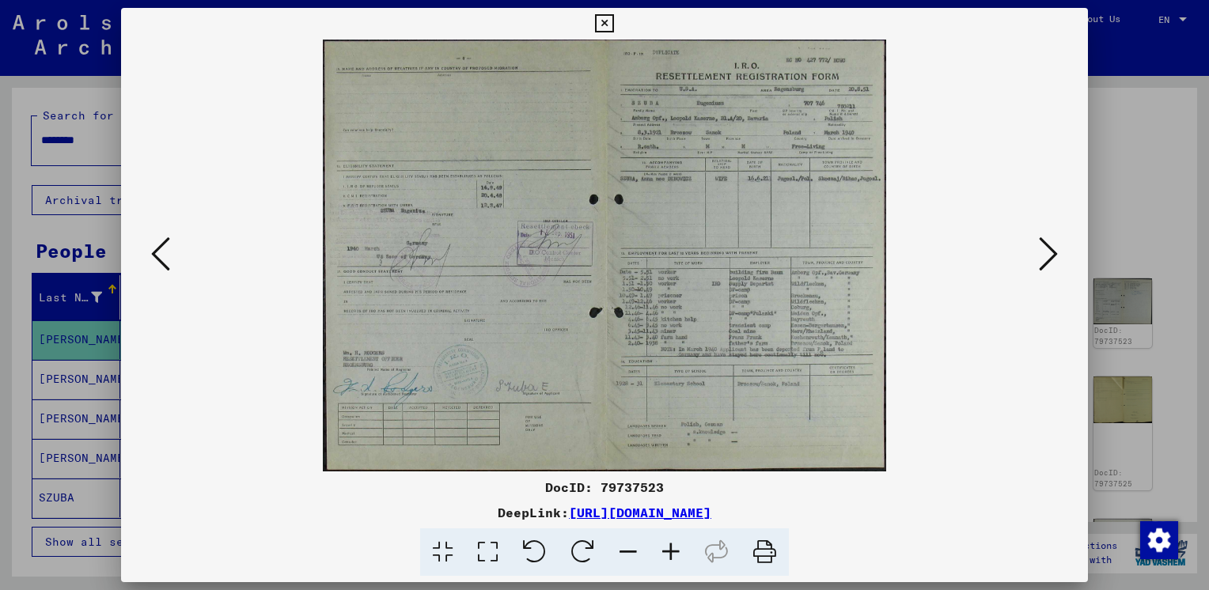
click at [155, 250] on icon at bounding box center [160, 254] width 19 height 38
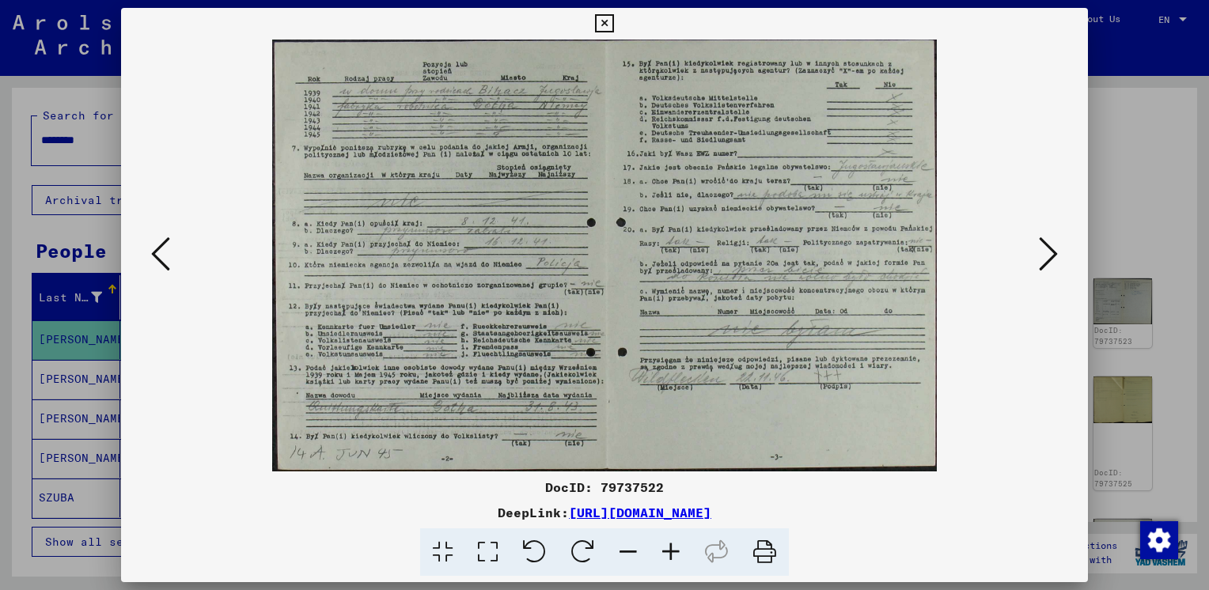
click at [155, 250] on icon at bounding box center [160, 254] width 19 height 38
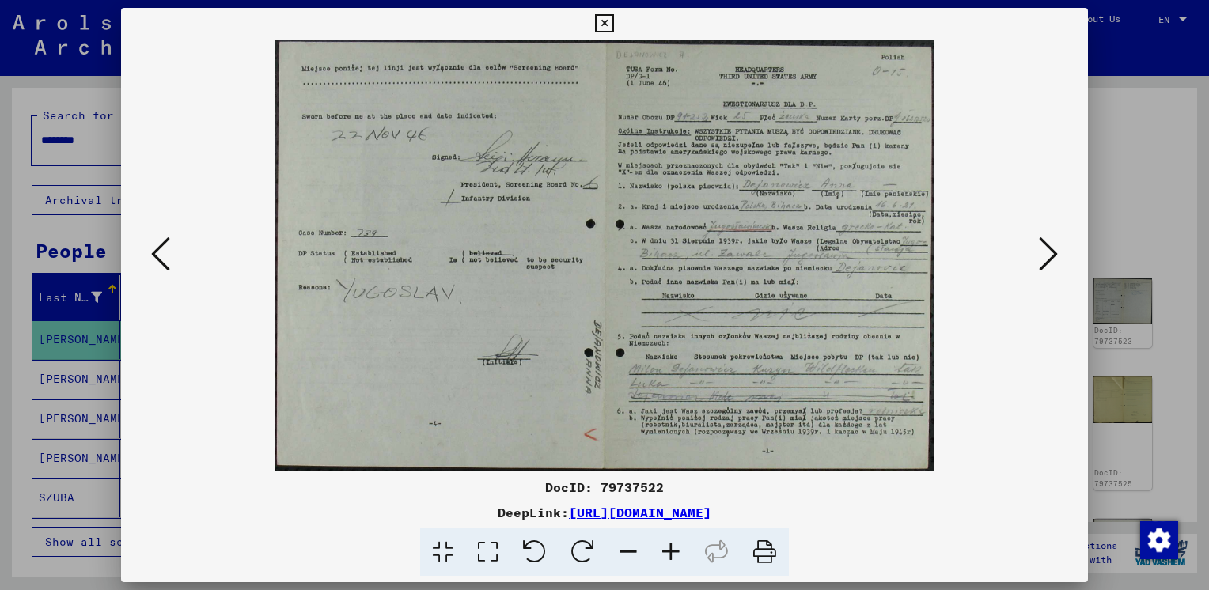
click at [1055, 253] on icon at bounding box center [1048, 254] width 19 height 38
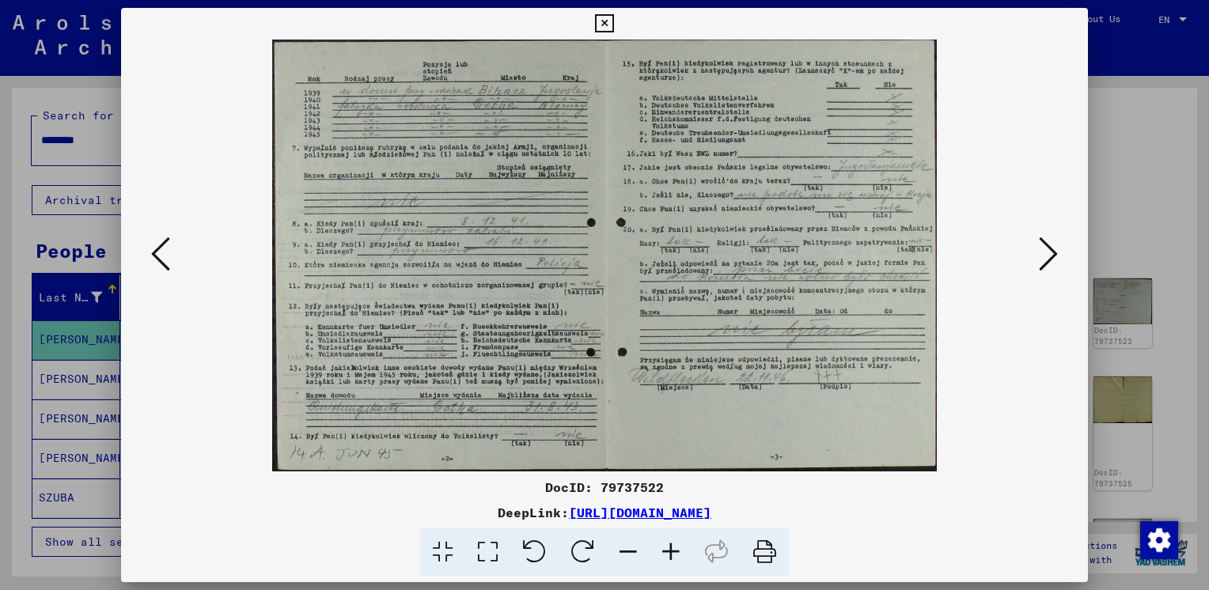
click at [1055, 253] on icon at bounding box center [1048, 254] width 19 height 38
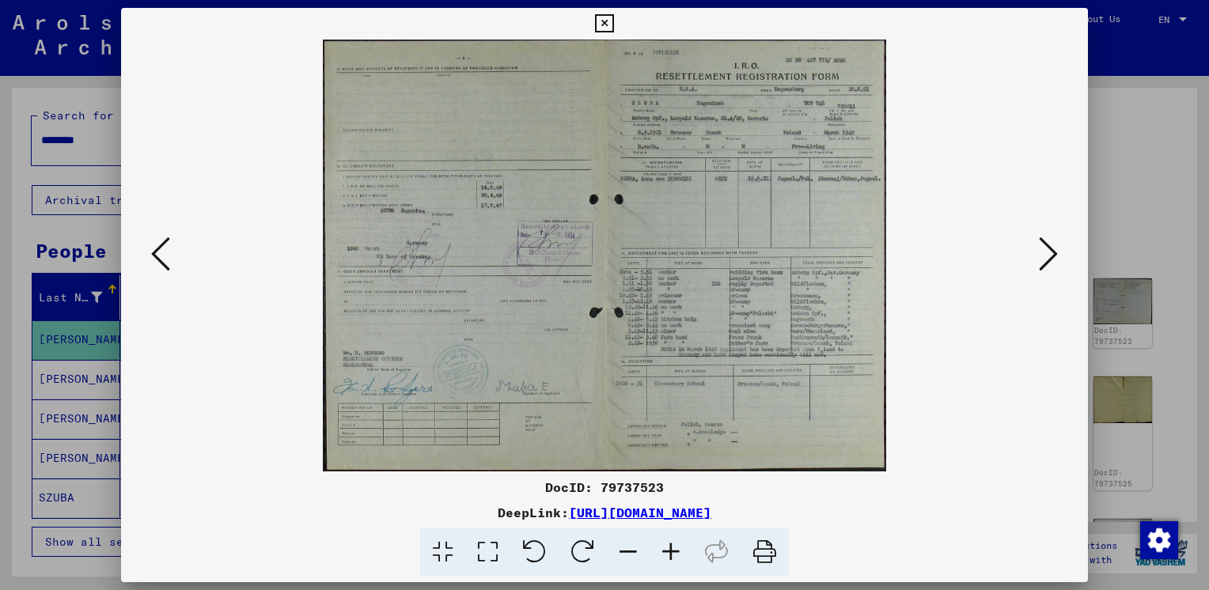
click at [1055, 253] on icon at bounding box center [1048, 254] width 19 height 38
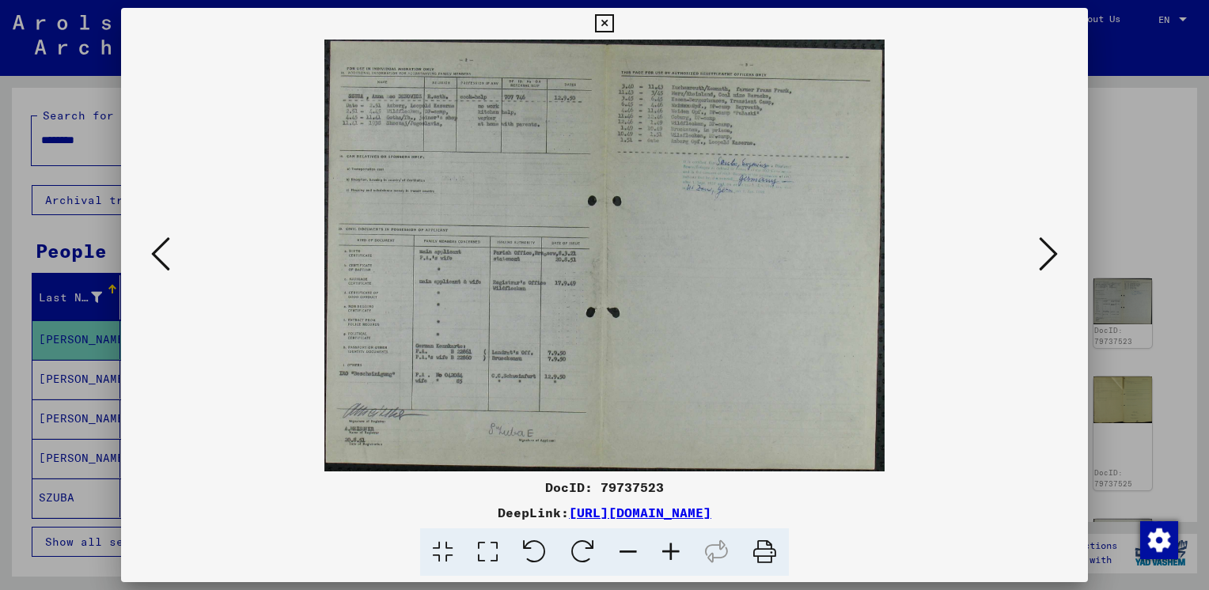
click at [1055, 253] on icon at bounding box center [1048, 254] width 19 height 38
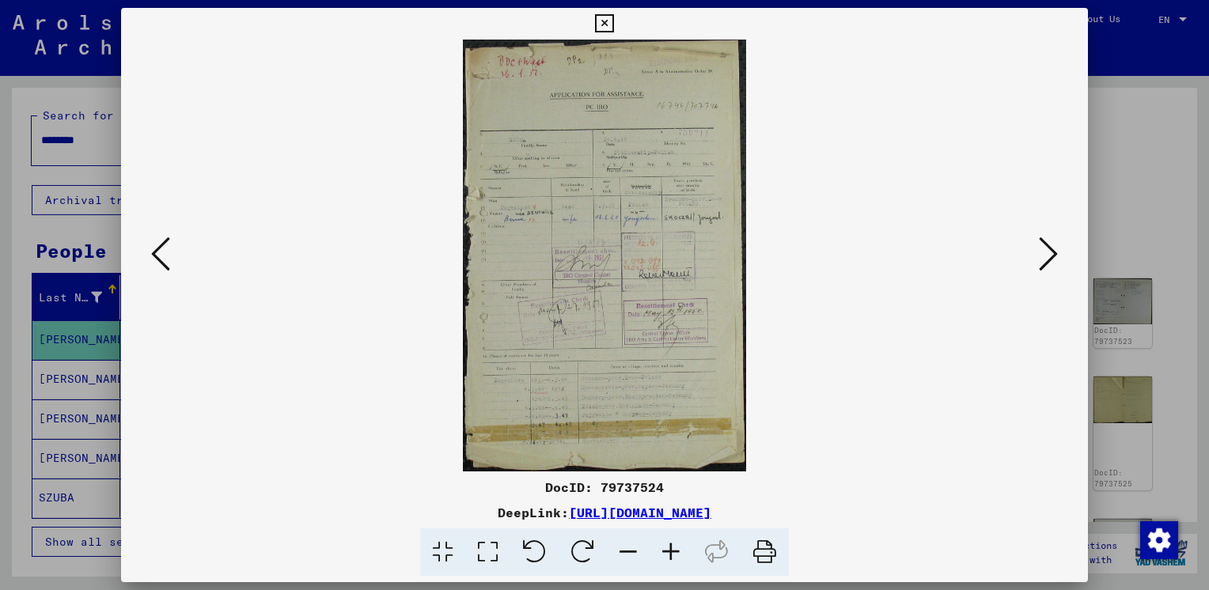
click at [1055, 253] on icon at bounding box center [1048, 254] width 19 height 38
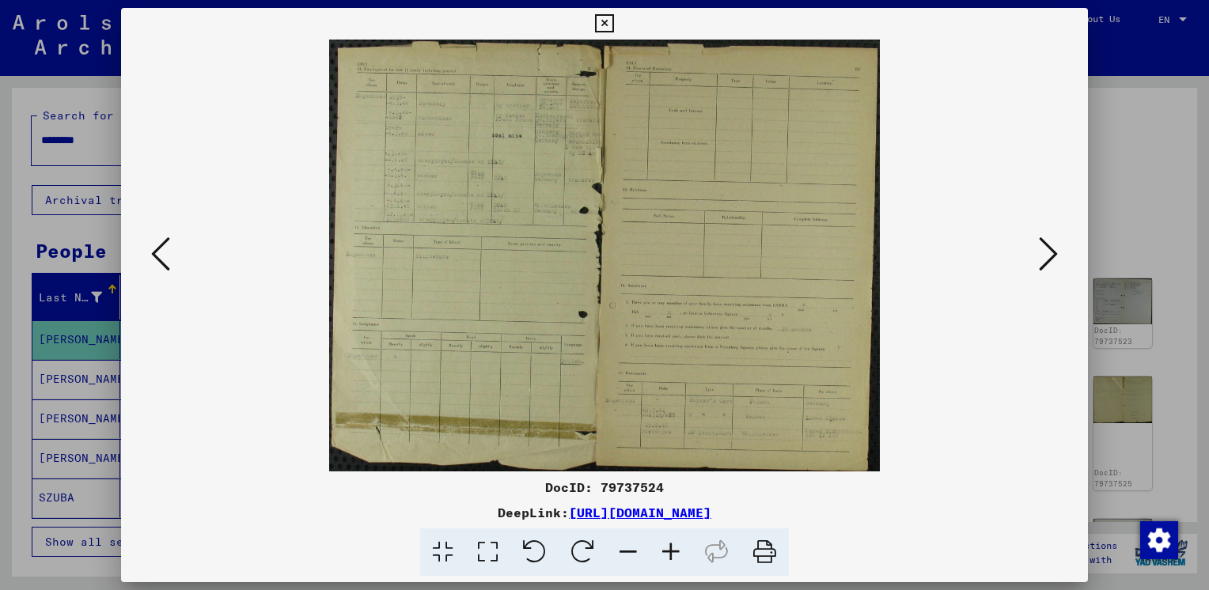
click at [1055, 253] on icon at bounding box center [1048, 254] width 19 height 38
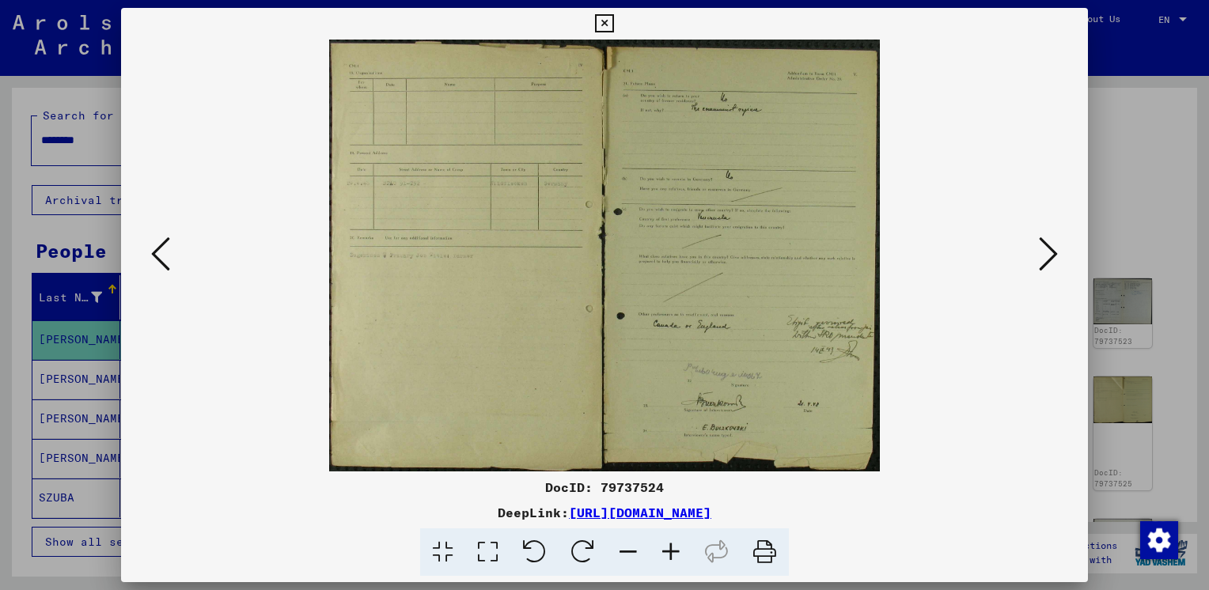
click at [1055, 253] on icon at bounding box center [1048, 254] width 19 height 38
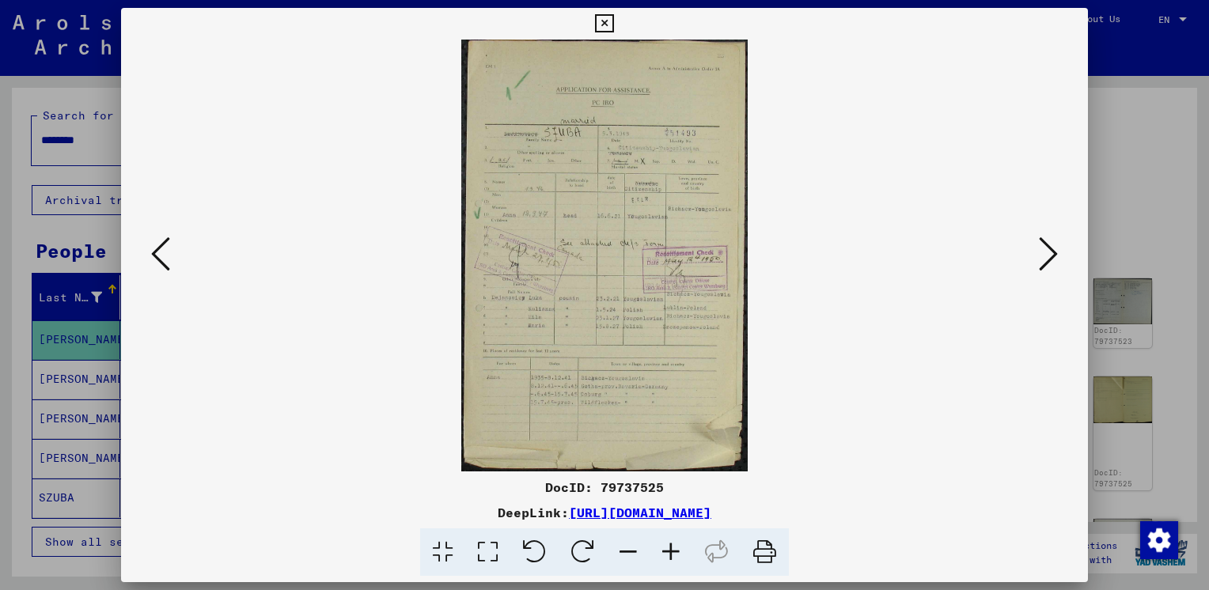
click at [1055, 253] on icon at bounding box center [1048, 254] width 19 height 38
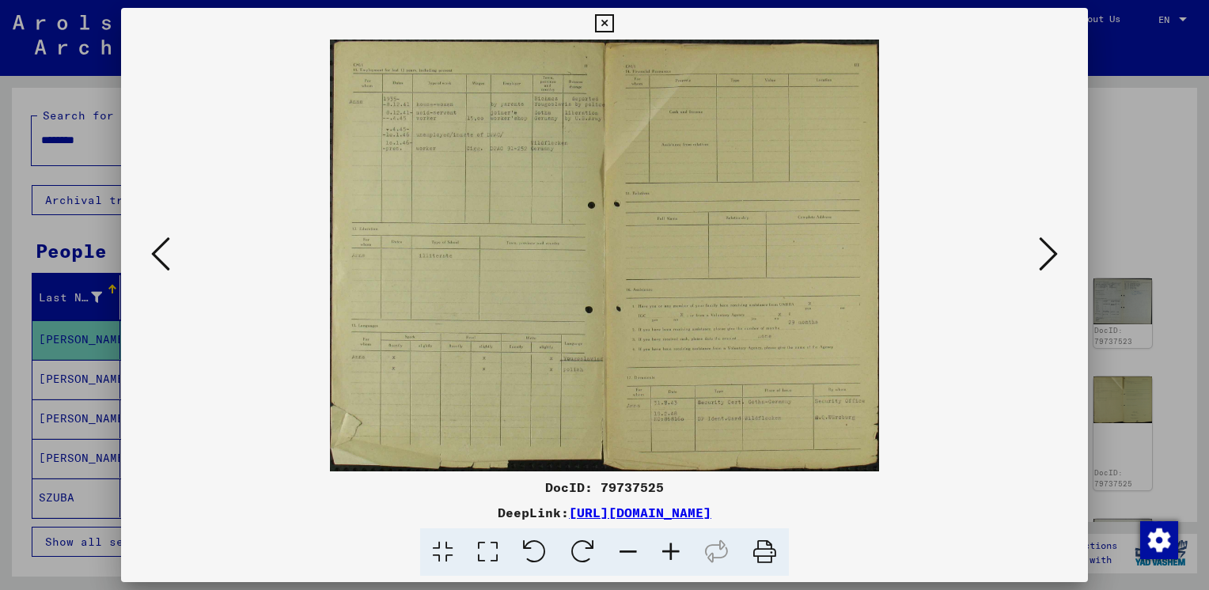
click at [152, 251] on icon at bounding box center [160, 254] width 19 height 38
